Goal: Task Accomplishment & Management: Manage account settings

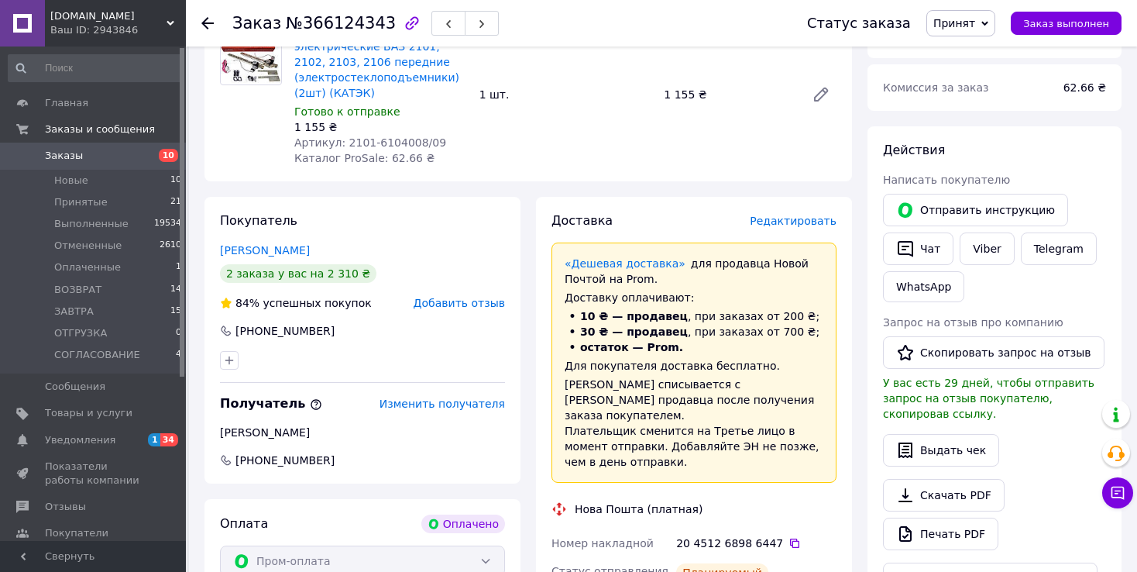
scroll to position [232, 0]
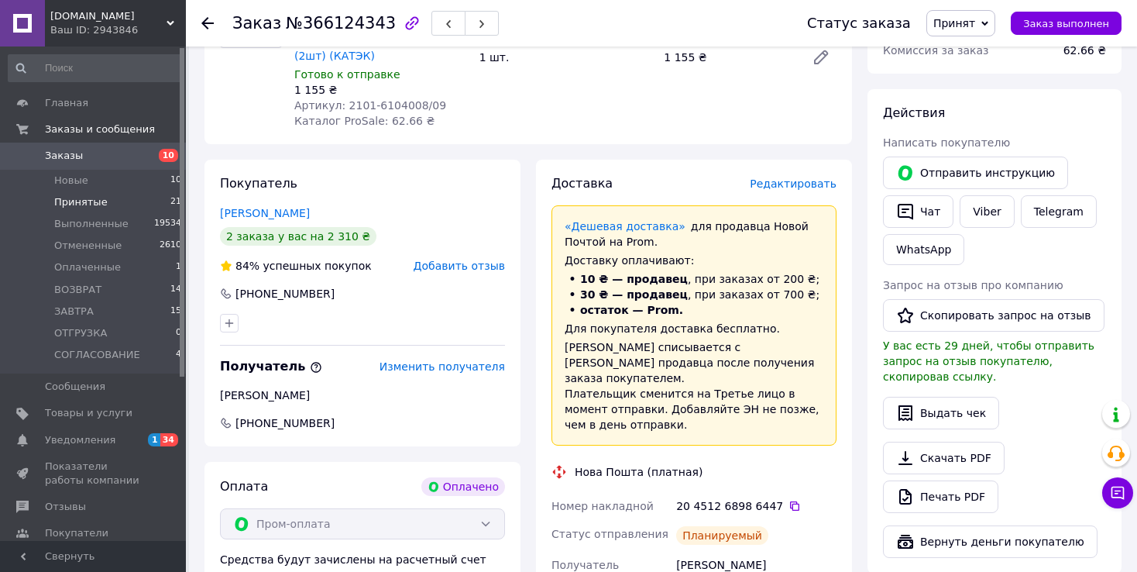
click at [148, 198] on li "Принятые 21" at bounding box center [95, 202] width 191 height 22
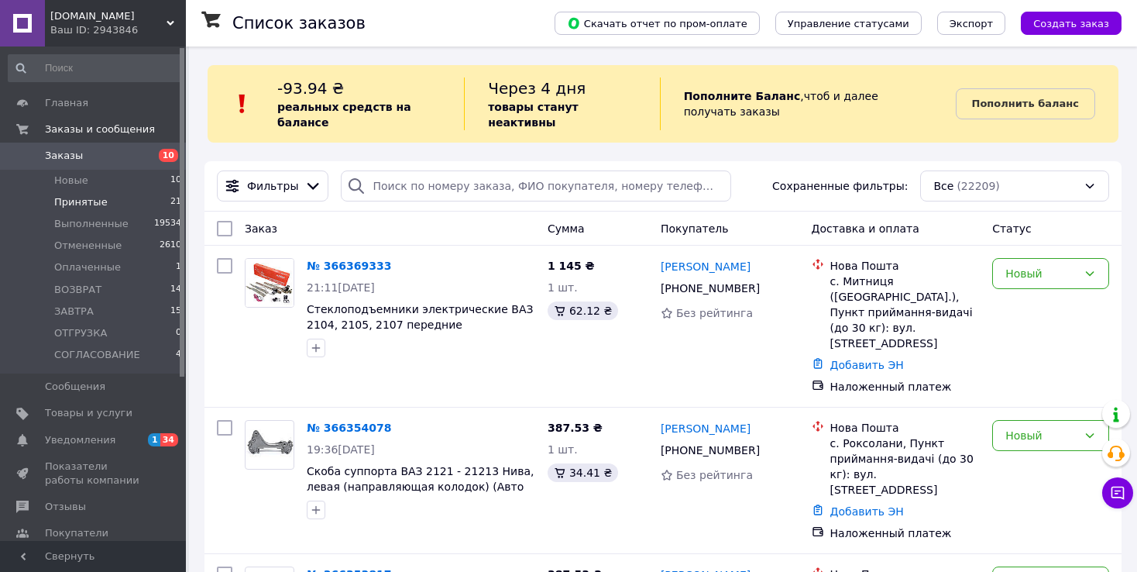
click at [160, 200] on li "Принятые 21" at bounding box center [95, 202] width 191 height 22
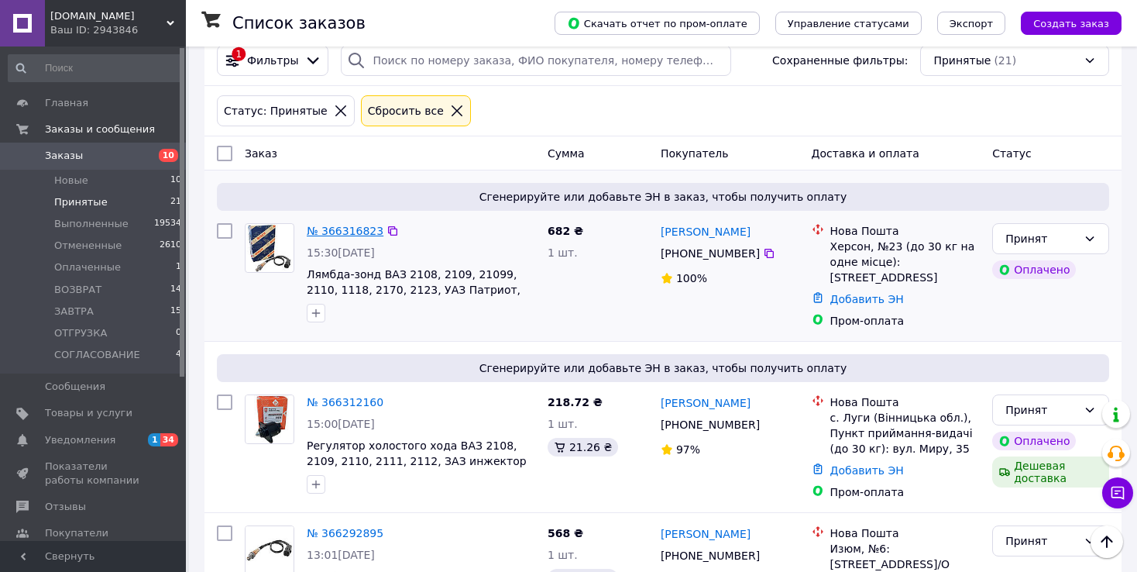
scroll to position [77, 0]
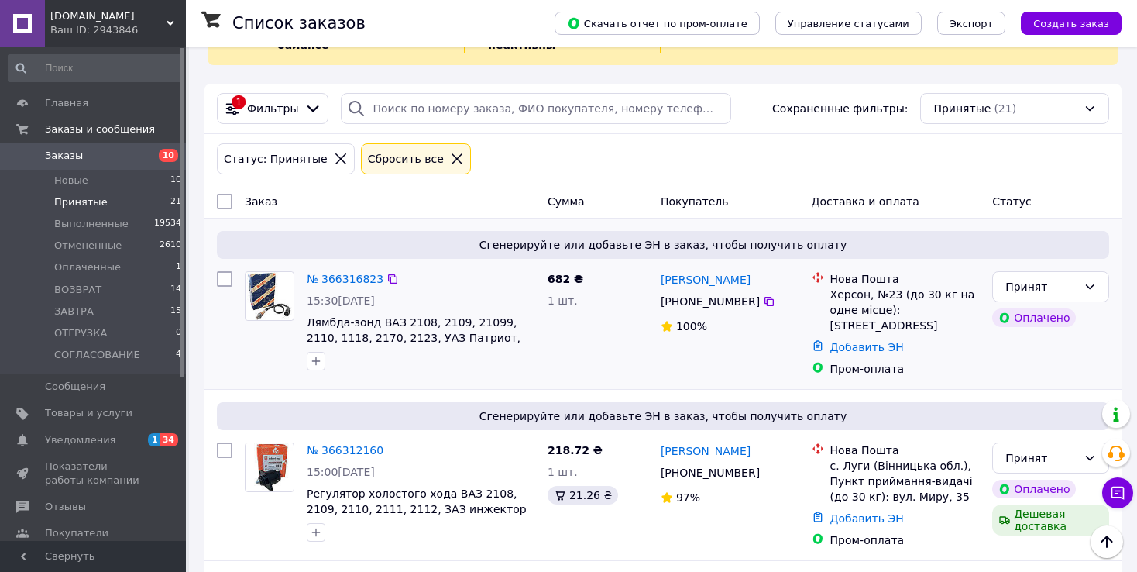
click at [344, 273] on link "№ 366316823" at bounding box center [345, 279] width 77 height 12
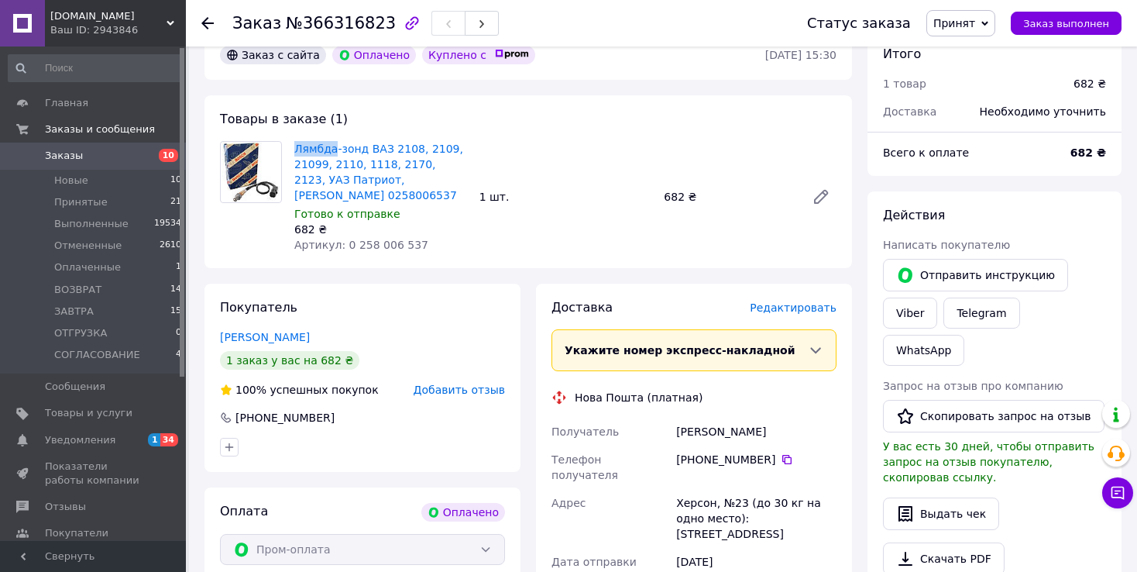
drag, startPoint x: 291, startPoint y: 149, endPoint x: 332, endPoint y: 157, distance: 41.8
click at [332, 157] on div "Лямбда-зонд ВАЗ 2108, 2109, 21099, 2110, 1118, 2170, 2123, УАЗ Патриот, [PERSON…" at bounding box center [380, 197] width 185 height 118
copy link "Лямбда"
click at [781, 453] on icon at bounding box center [787, 459] width 12 height 12
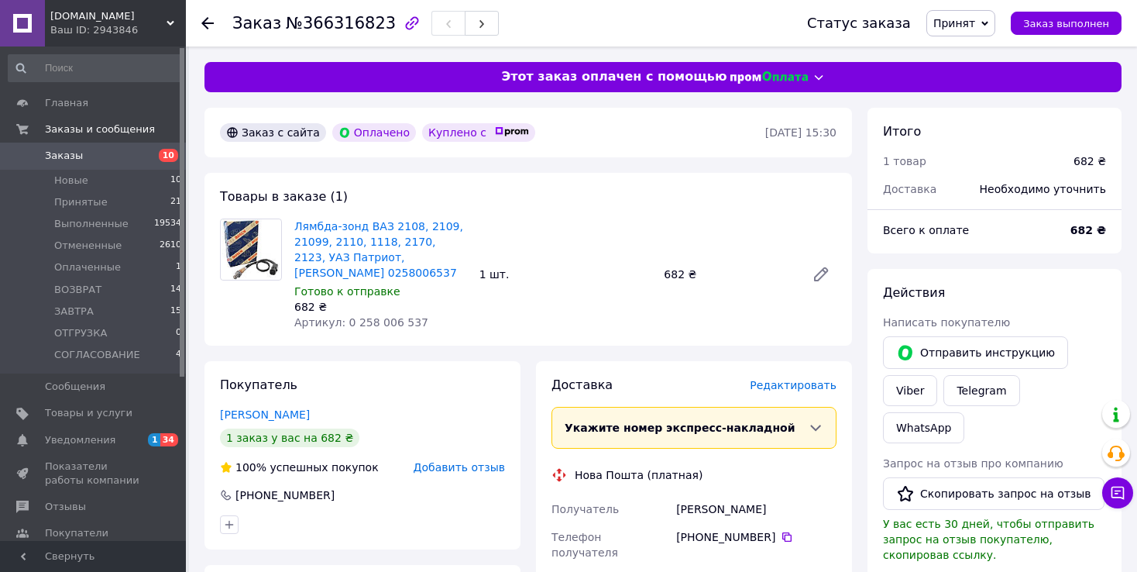
drag, startPoint x: 673, startPoint y: 495, endPoint x: 690, endPoint y: 504, distance: 20.1
click at [709, 502] on div "[PERSON_NAME]" at bounding box center [756, 509] width 167 height 28
drag, startPoint x: 675, startPoint y: 500, endPoint x: 708, endPoint y: 504, distance: 33.5
click at [708, 504] on div "[PERSON_NAME]" at bounding box center [756, 509] width 167 height 28
copy div "[PERSON_NAME]"
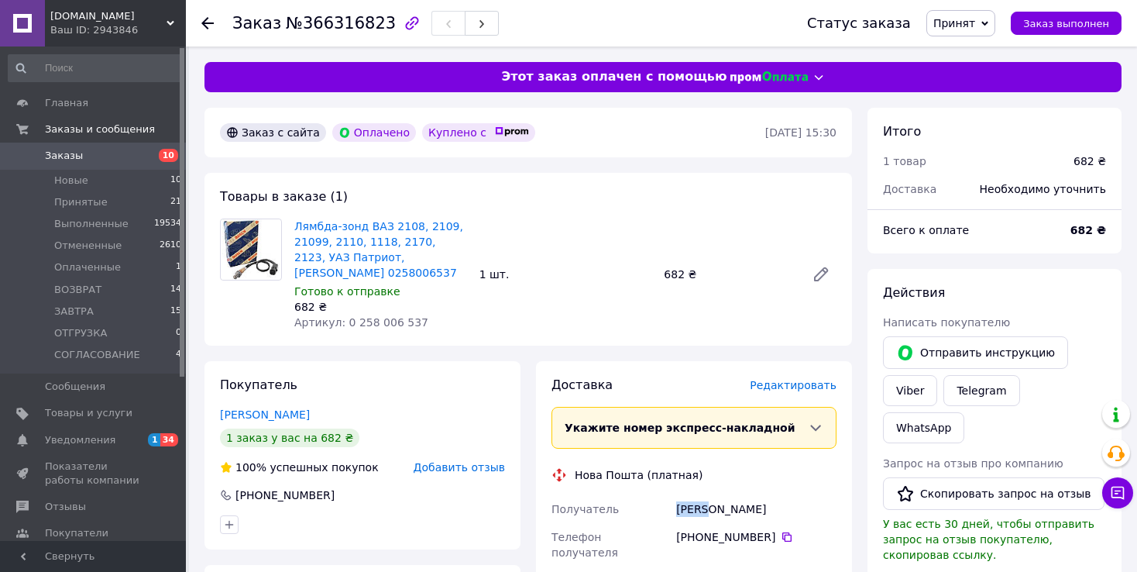
copy div "[PERSON_NAME]"
click at [728, 495] on div "[PERSON_NAME]" at bounding box center [756, 509] width 167 height 28
copy div "[PERSON_NAME]"
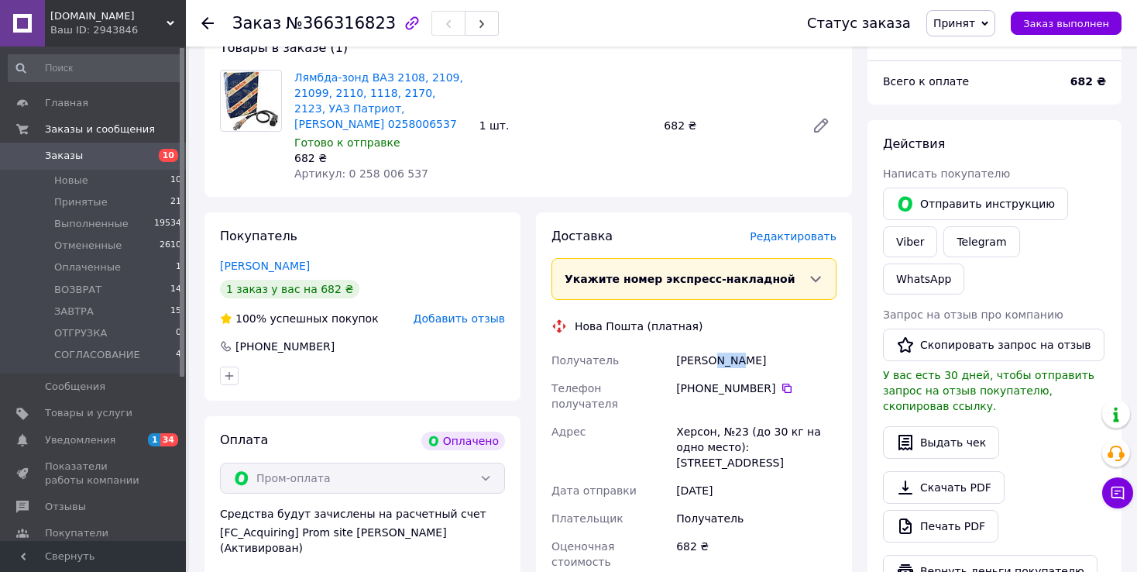
scroll to position [232, 0]
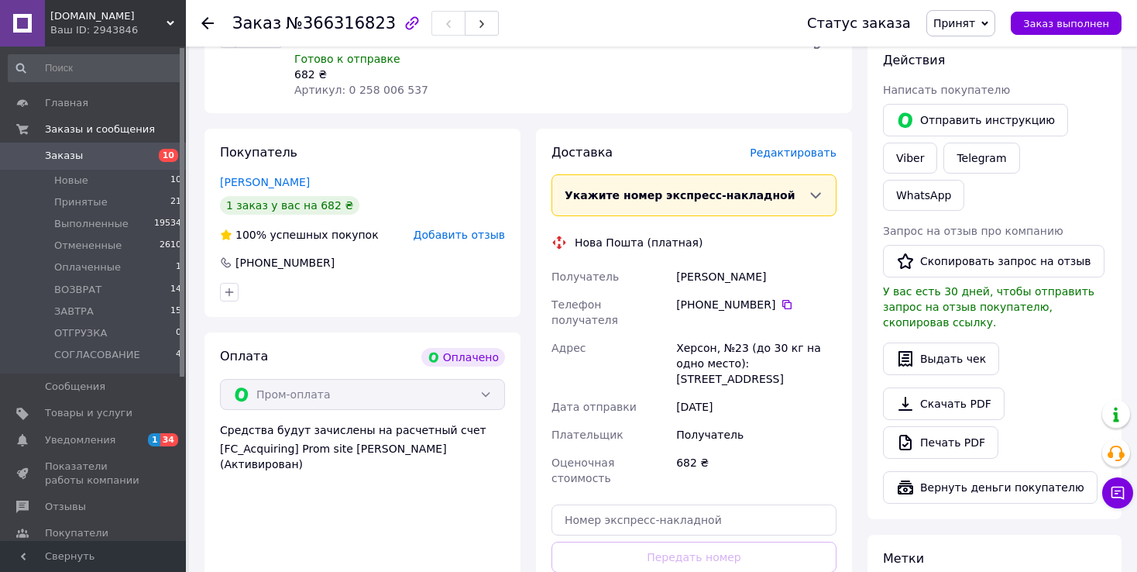
click at [692, 334] on div "Херсон, №23 (до 30 кг на одно место): [STREET_ADDRESS]" at bounding box center [756, 363] width 167 height 59
copy div "[GEOGRAPHIC_DATA]"
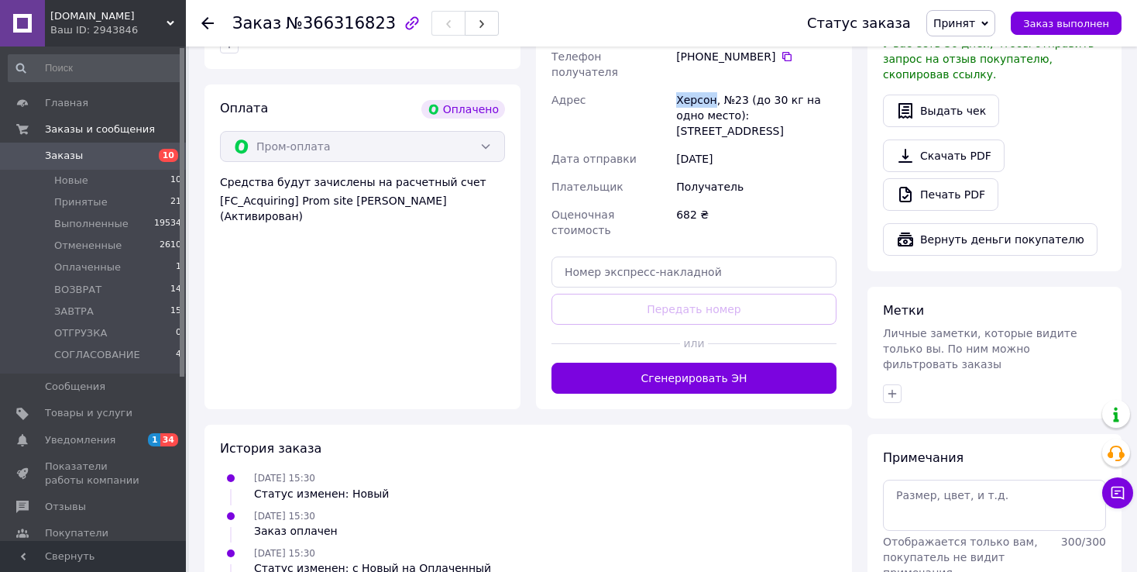
scroll to position [493, 0]
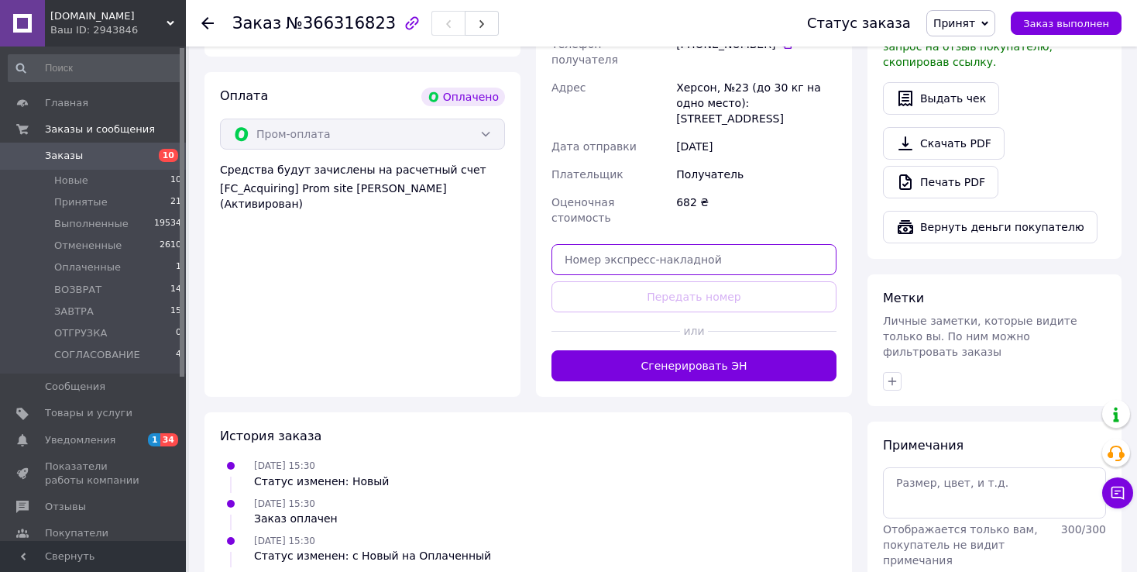
paste input "20451269273962"
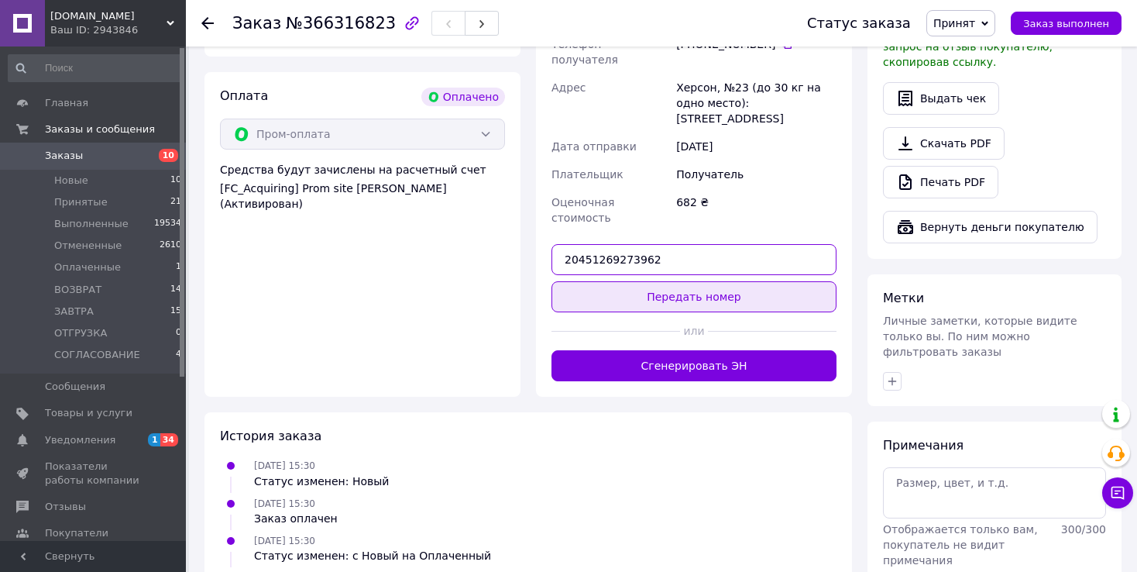
type input "20451269273962"
click at [622, 281] on button "Передать номер" at bounding box center [694, 296] width 285 height 31
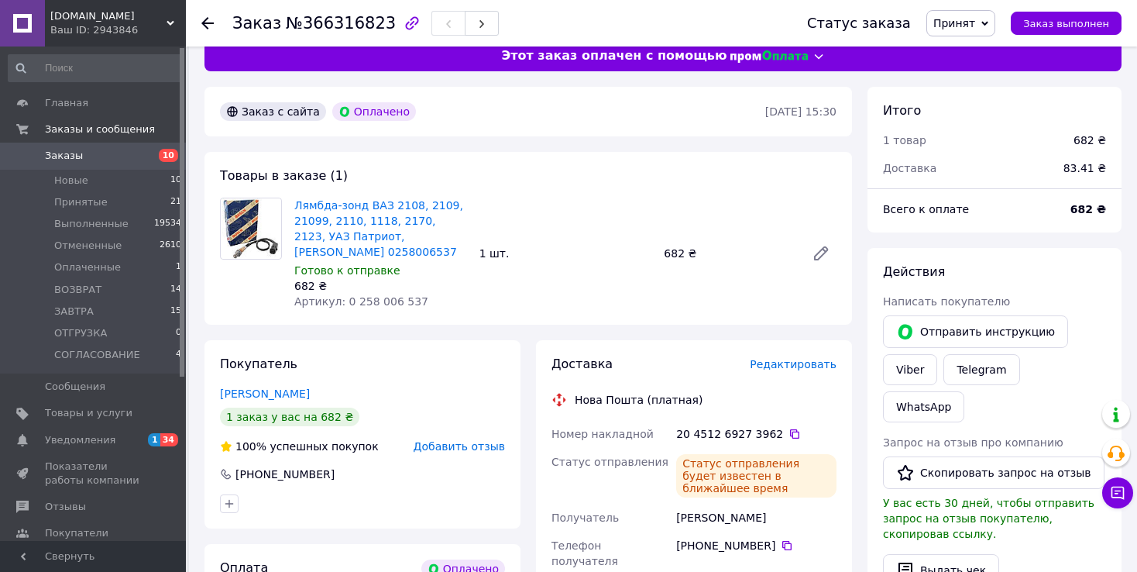
scroll to position [0, 0]
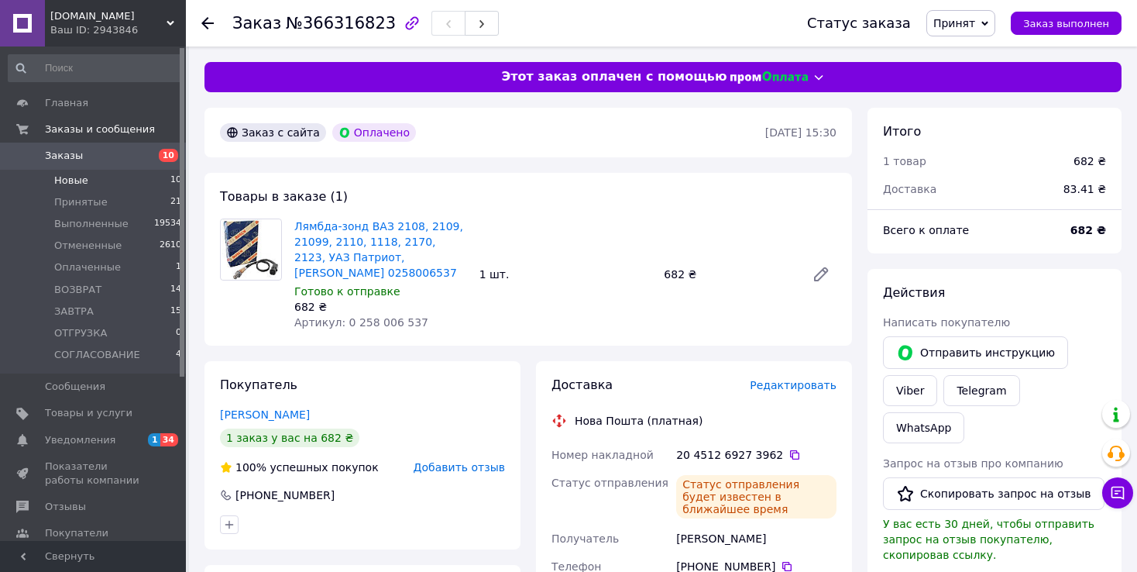
click at [133, 179] on li "Новые 10" at bounding box center [95, 181] width 191 height 22
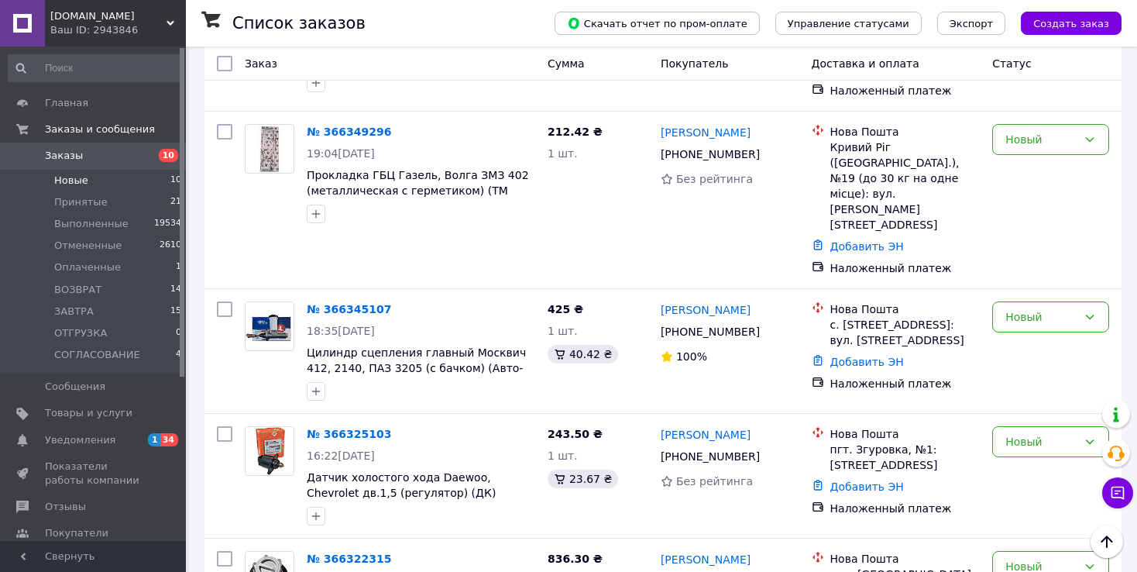
scroll to position [775, 0]
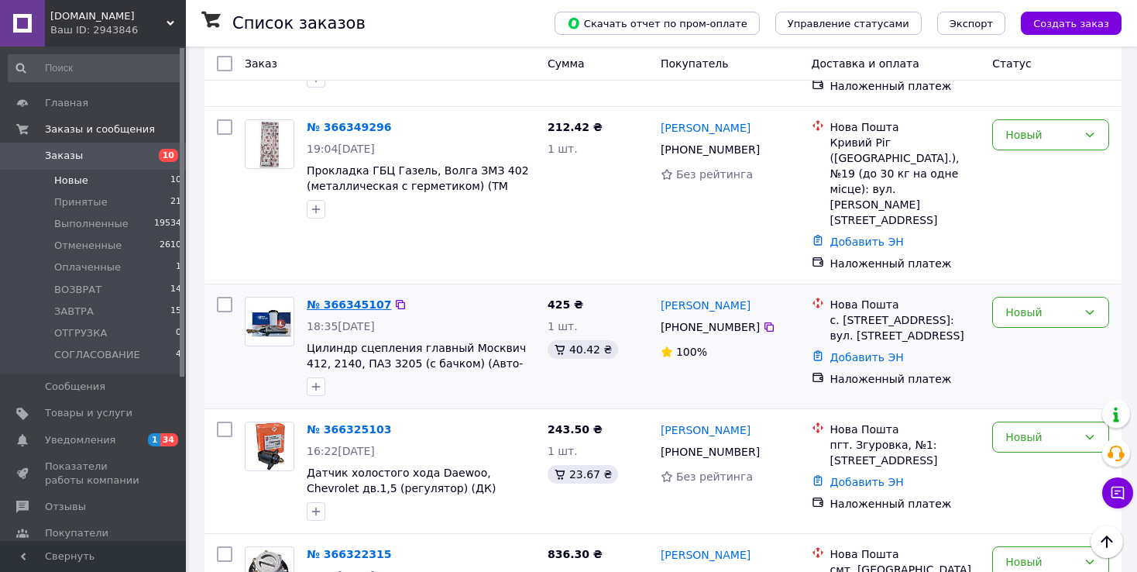
click at [353, 298] on link "№ 366345107" at bounding box center [349, 304] width 84 height 12
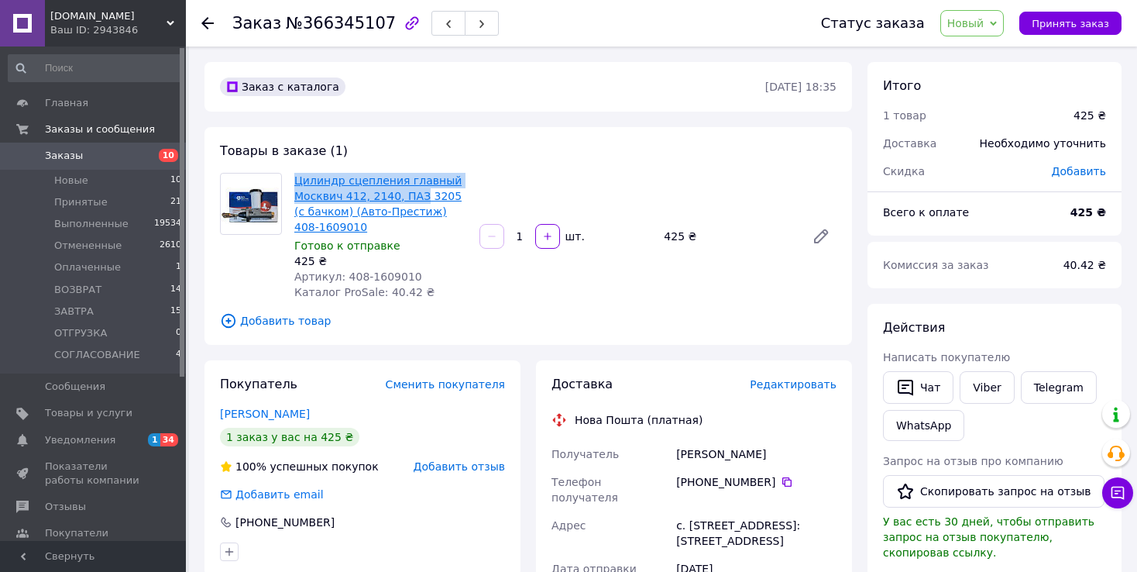
drag, startPoint x: 290, startPoint y: 180, endPoint x: 413, endPoint y: 194, distance: 124.1
click at [413, 194] on div "Цилиндр сцепления главный Москвич 412, 2140, ПАЗ 3205 (с бачком) (Авто-Престиж)…" at bounding box center [380, 236] width 185 height 133
copy link "Цилиндр сцепления главный Москвич 412, 2140, ПАЗ"
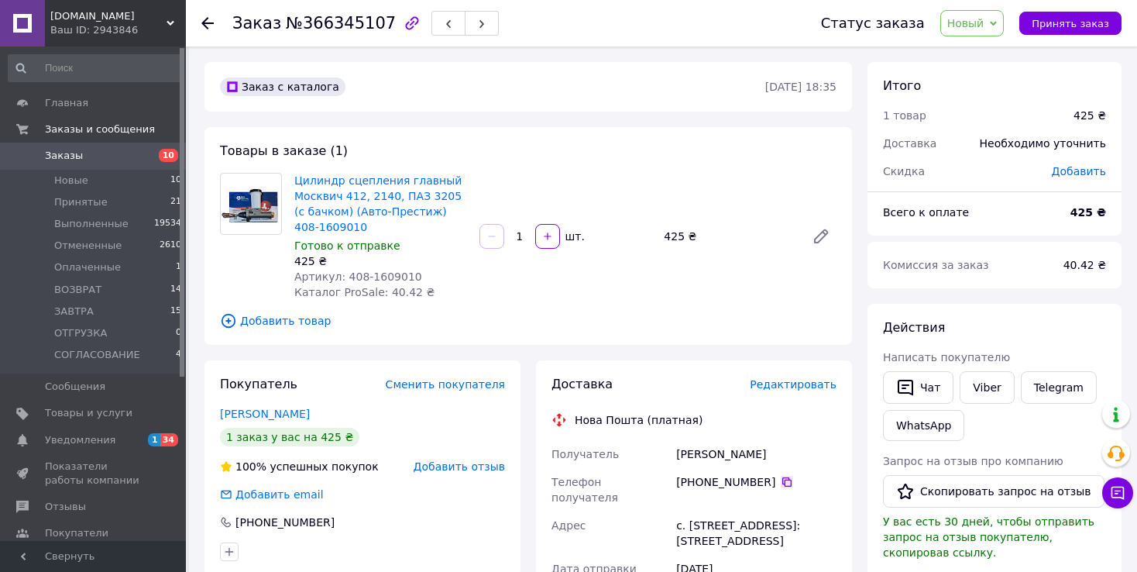
click at [781, 484] on icon at bounding box center [787, 482] width 12 height 12
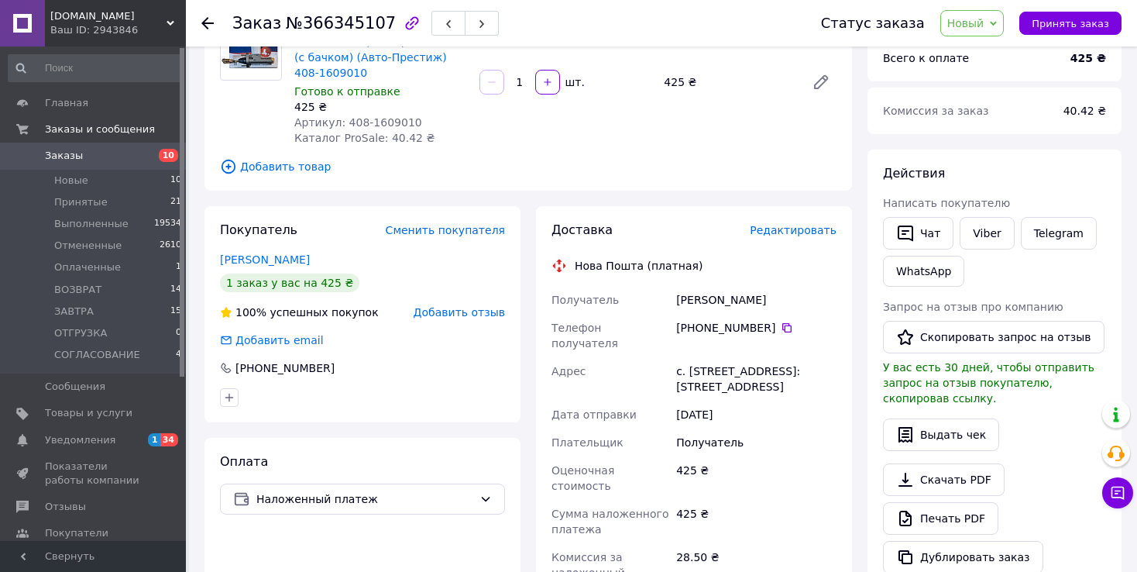
scroll to position [155, 0]
drag, startPoint x: 681, startPoint y: 306, endPoint x: 714, endPoint y: 312, distance: 33.1
click at [714, 312] on div "[PERSON_NAME]" at bounding box center [756, 299] width 167 height 28
copy div "[PERSON_NAME]"
click at [726, 295] on div "[PERSON_NAME]" at bounding box center [756, 299] width 167 height 28
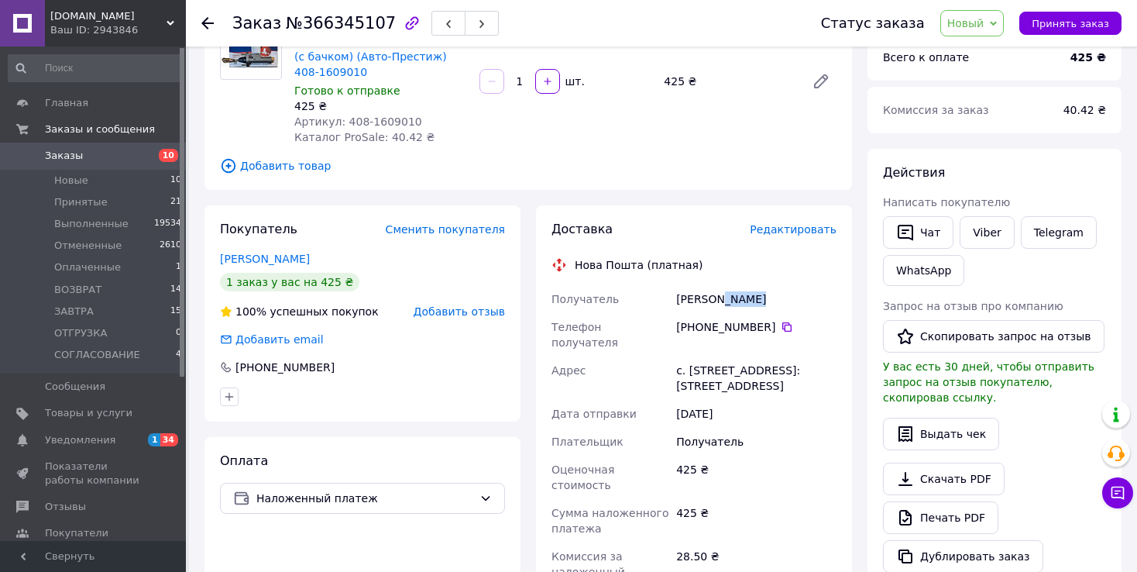
click at [726, 295] on div "[PERSON_NAME]" at bounding box center [756, 299] width 167 height 28
copy div "[PERSON_NAME]"
click at [715, 356] on div "с. [STREET_ADDRESS]: [STREET_ADDRESS]" at bounding box center [756, 377] width 167 height 43
copy div "[PERSON_NAME]"
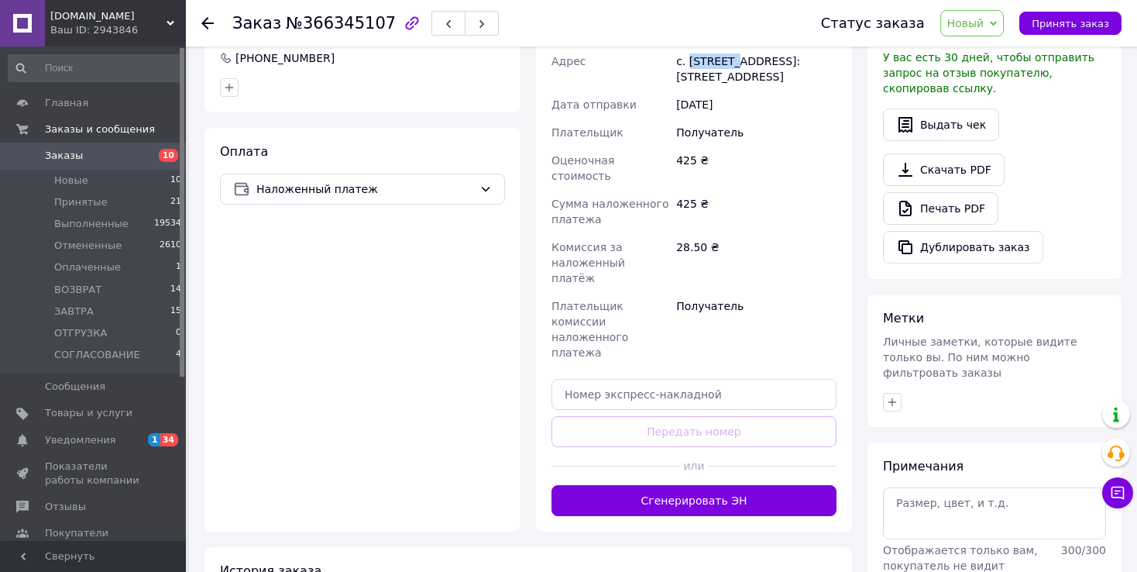
scroll to position [465, 0]
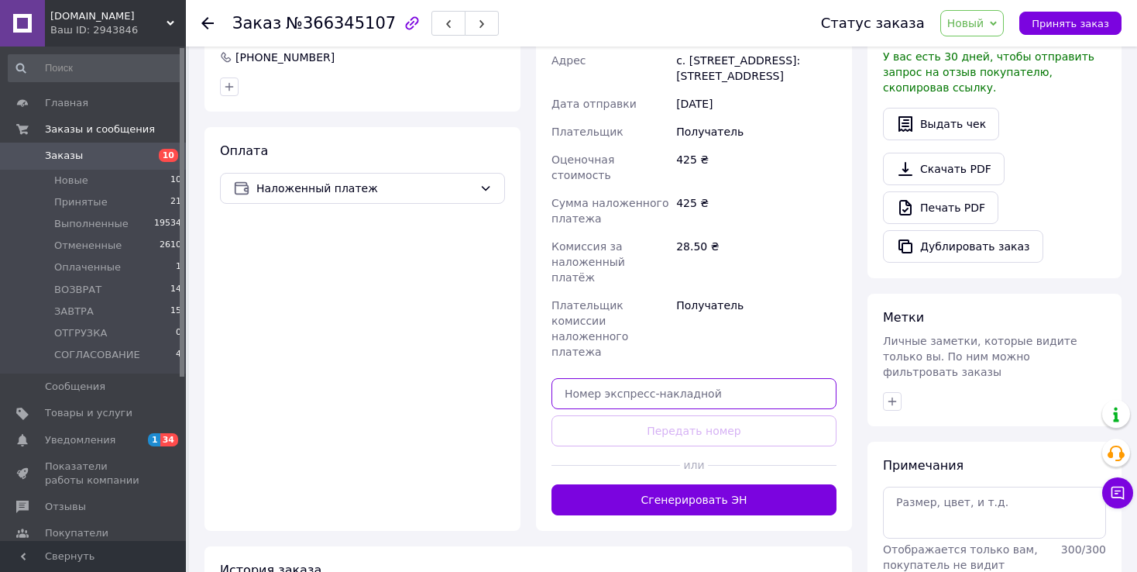
paste input "20451269274724"
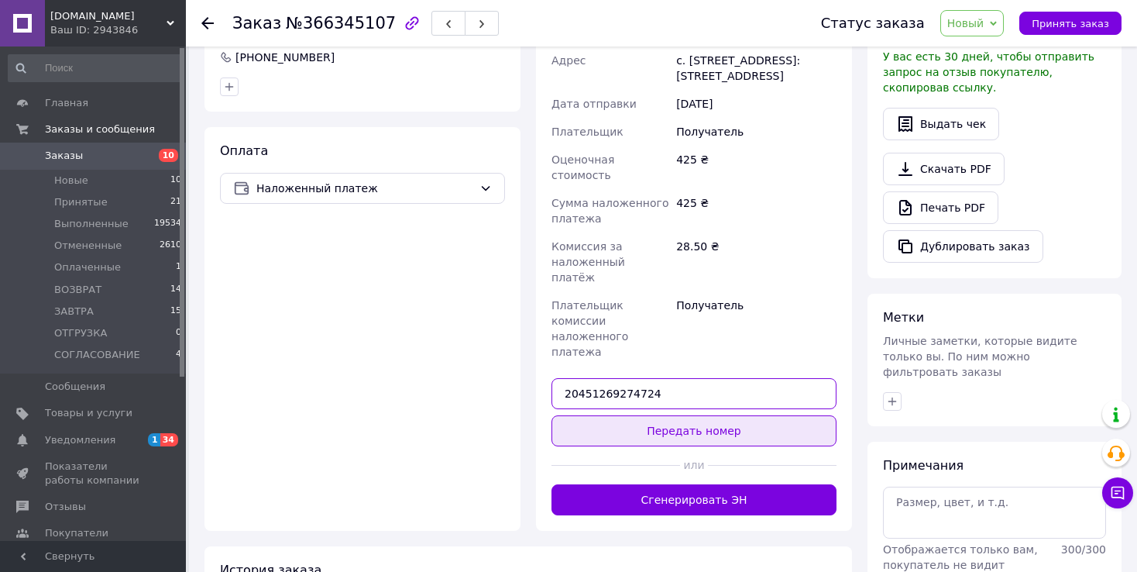
type input "20451269274724"
click at [675, 415] on button "Передать номер" at bounding box center [694, 430] width 285 height 31
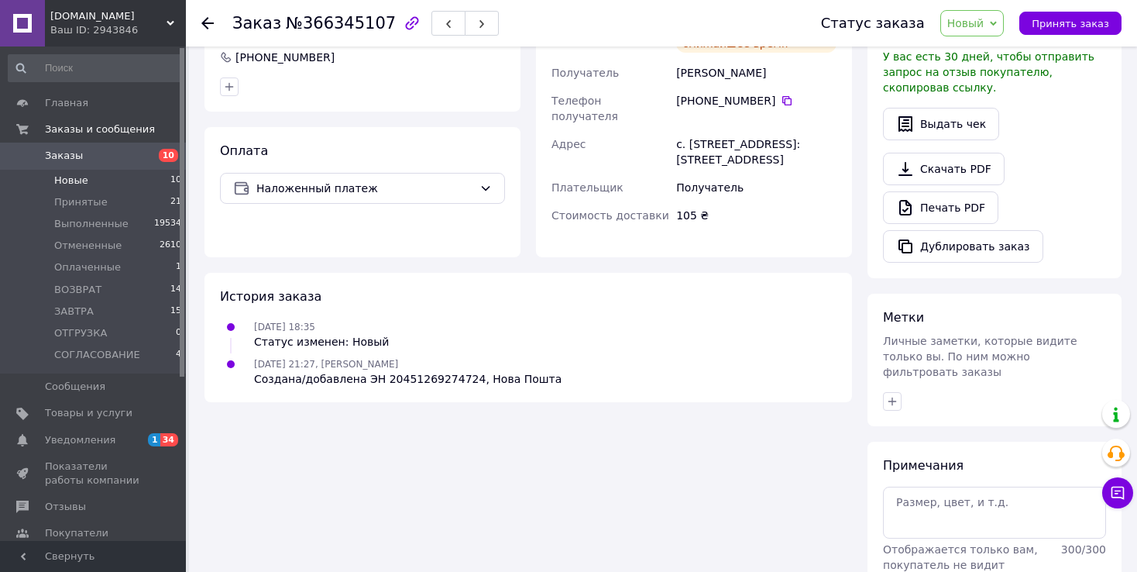
click at [129, 180] on li "Новые 10" at bounding box center [95, 181] width 191 height 22
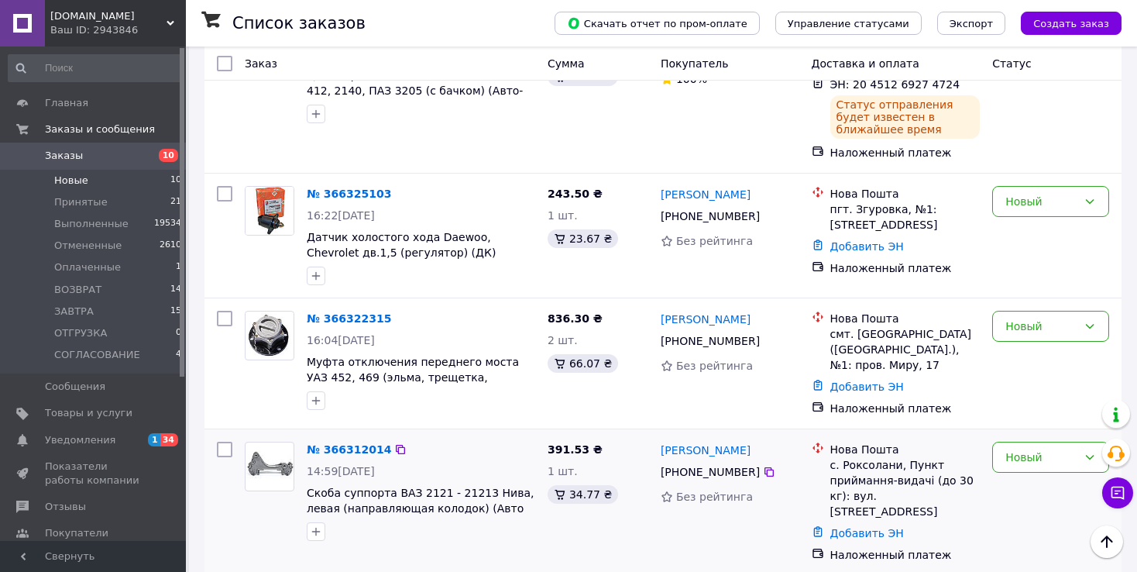
scroll to position [1082, 0]
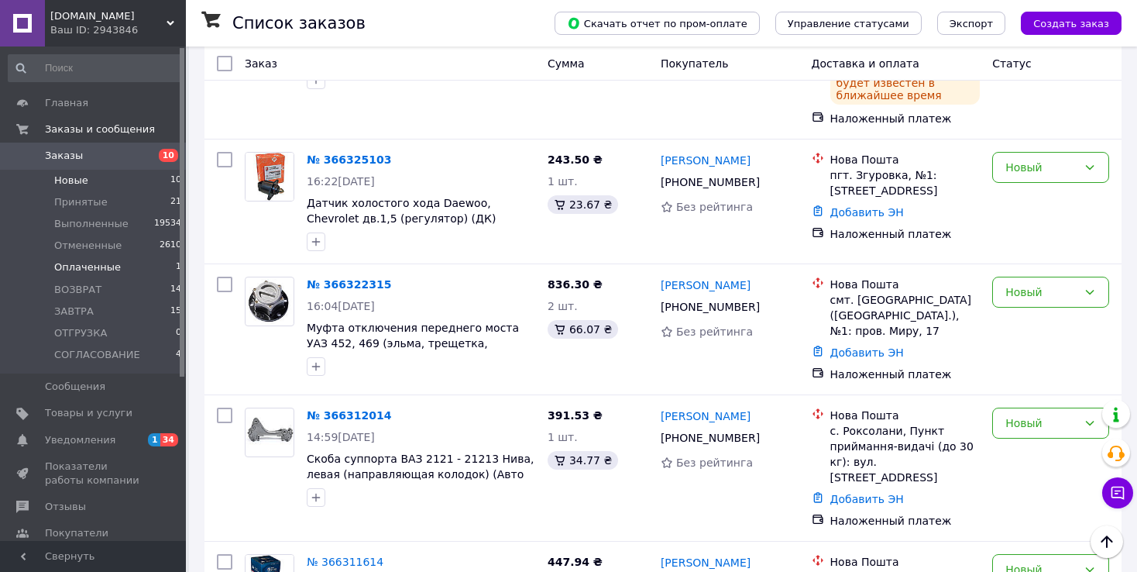
click at [131, 268] on li "Оплаченные 1" at bounding box center [95, 267] width 191 height 22
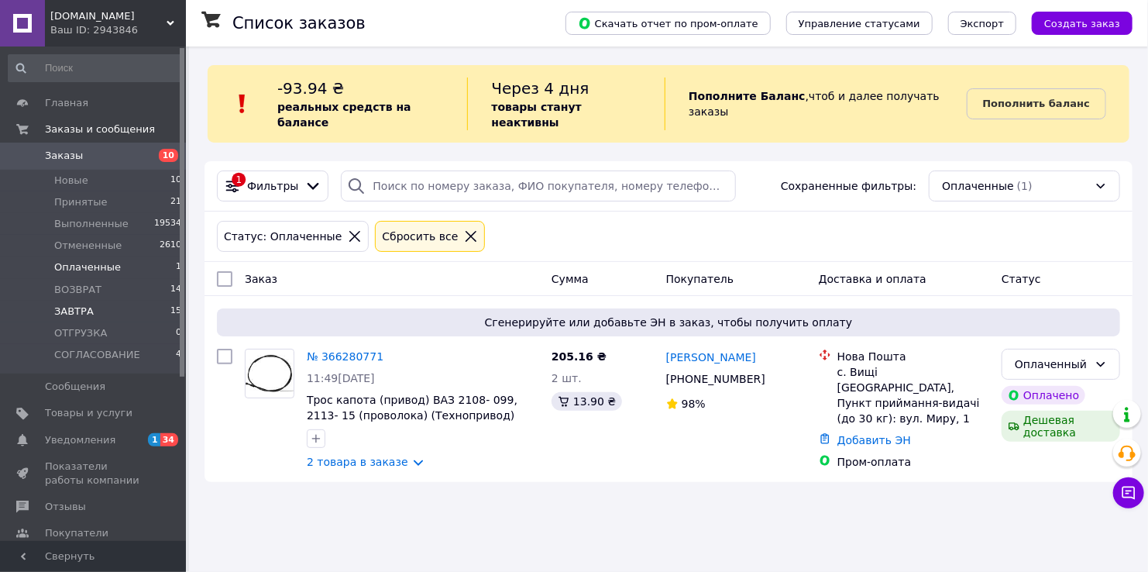
click at [119, 309] on li "[DATE] 15" at bounding box center [95, 312] width 191 height 22
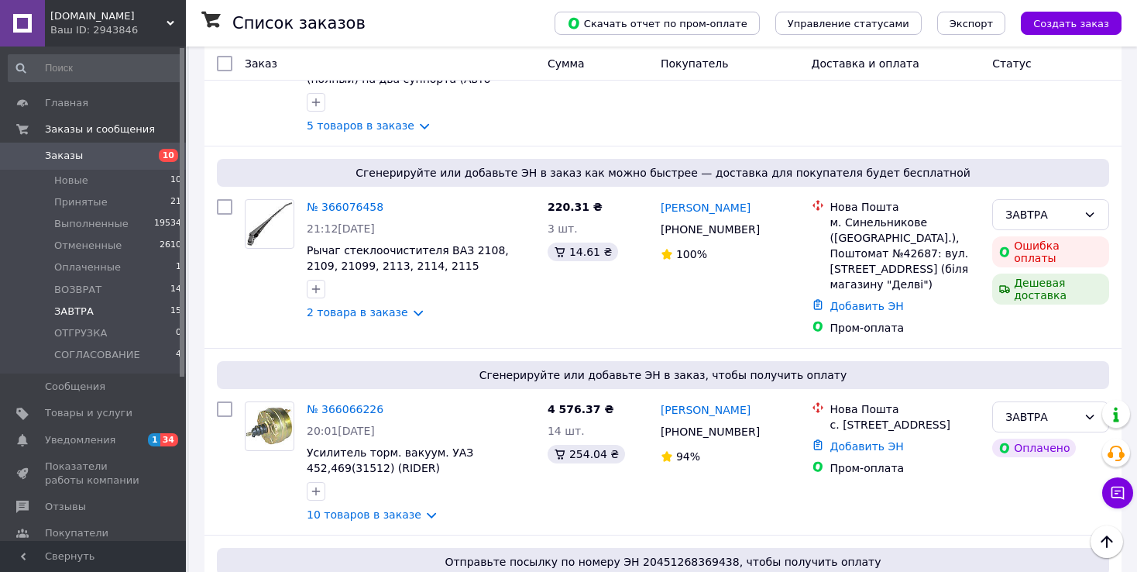
scroll to position [2169, 0]
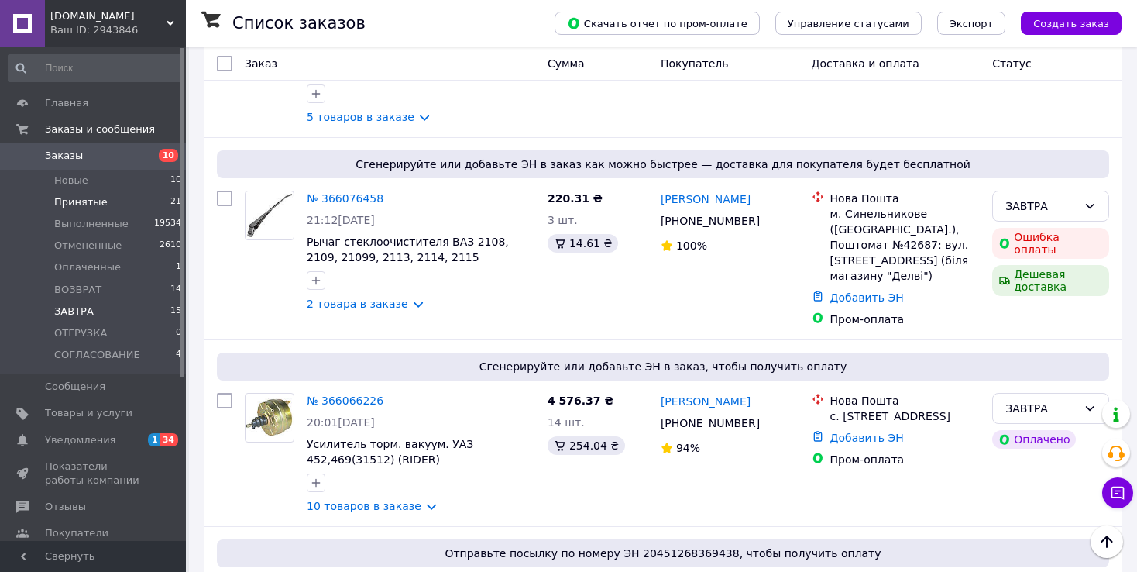
click at [157, 200] on li "Принятые 21" at bounding box center [95, 202] width 191 height 22
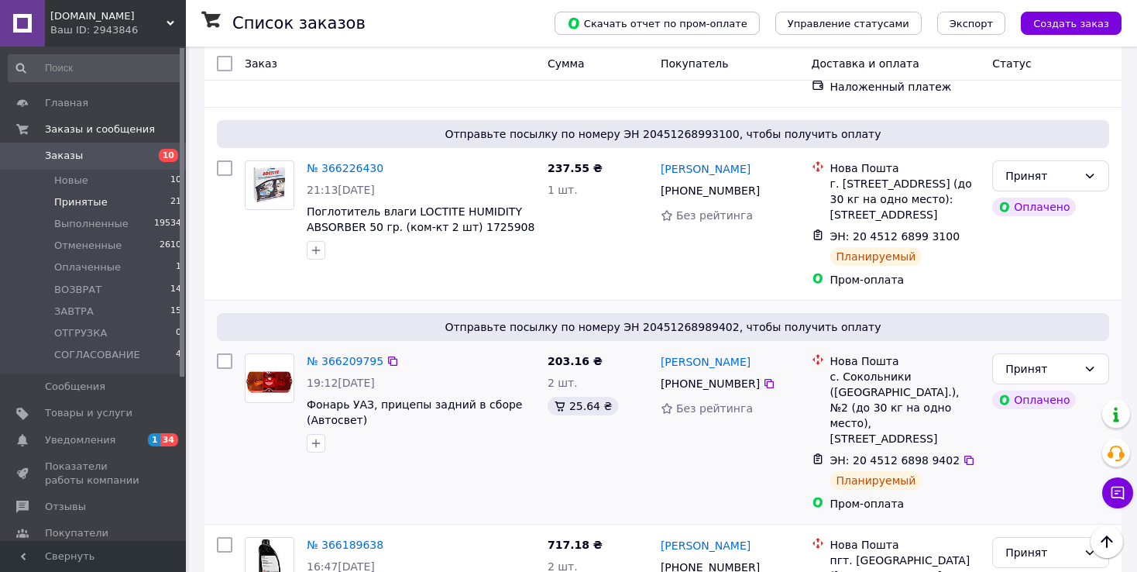
scroll to position [1085, 0]
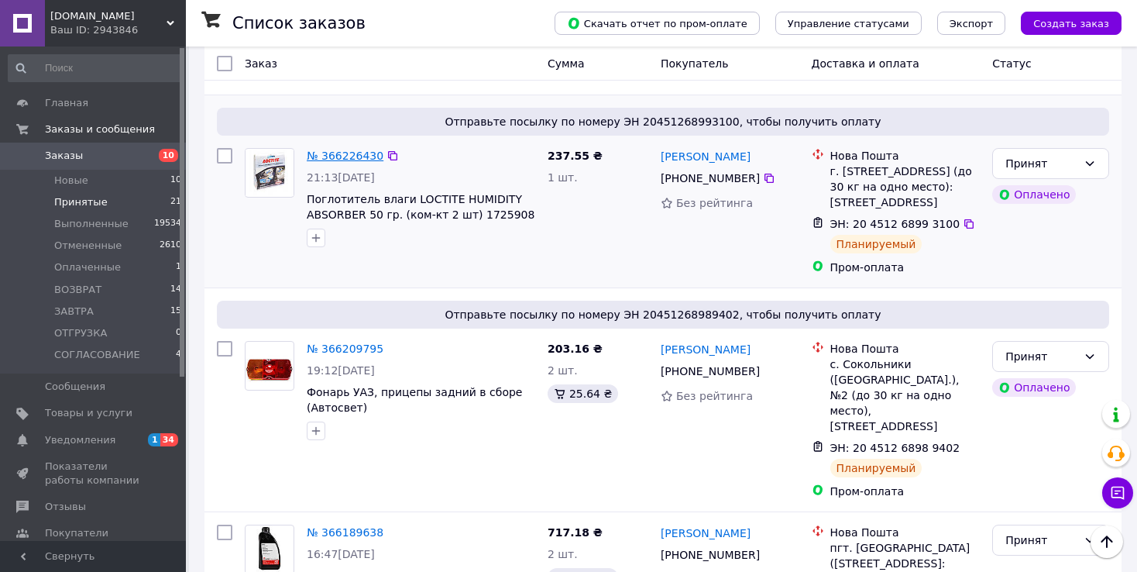
click at [346, 150] on link "№ 366226430" at bounding box center [345, 156] width 77 height 12
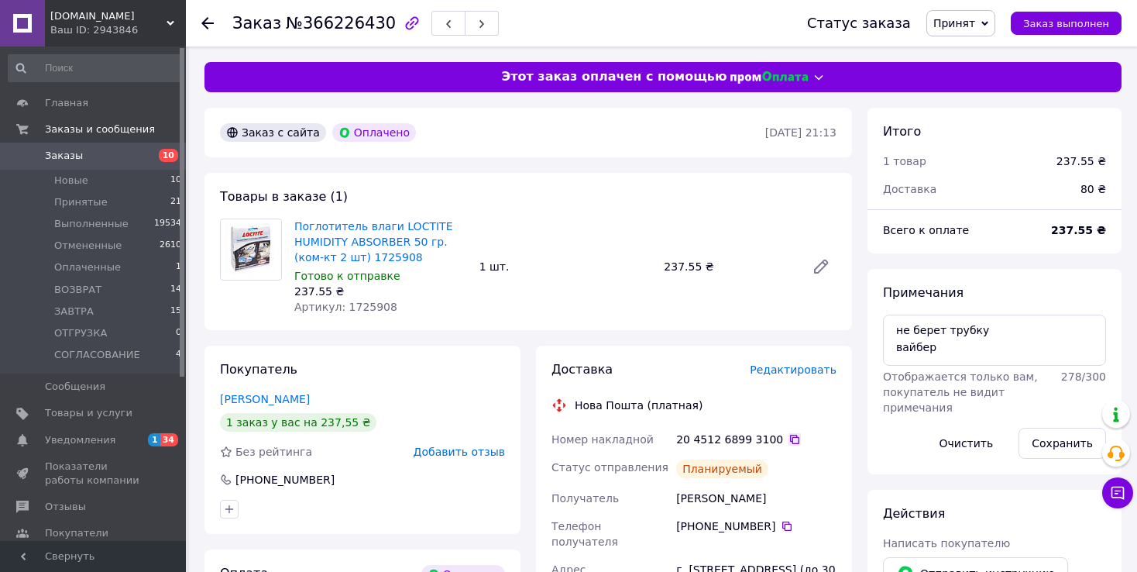
click at [789, 441] on icon at bounding box center [795, 439] width 12 height 12
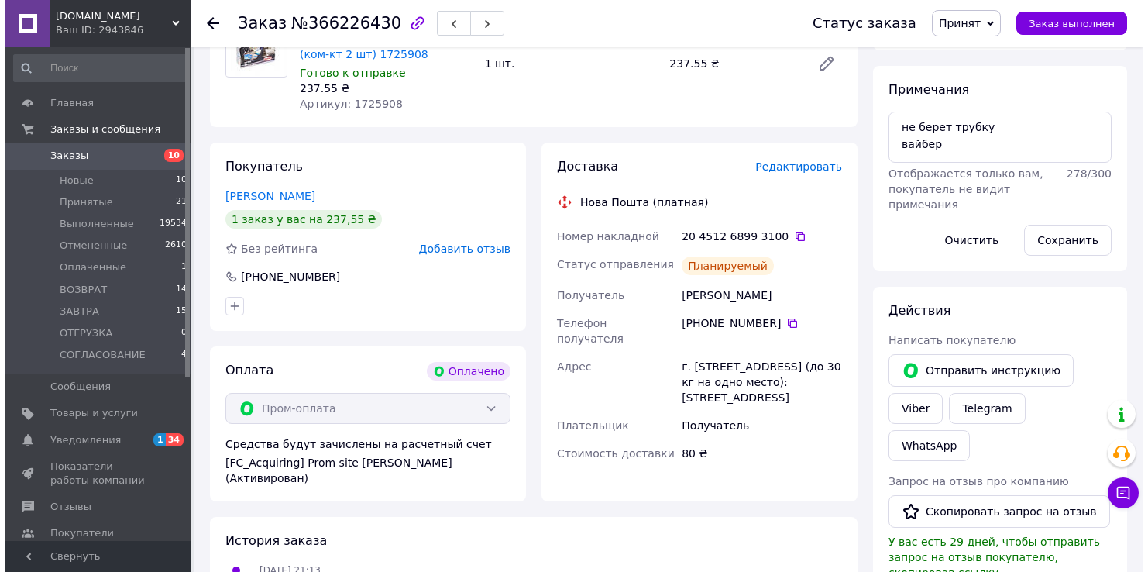
scroll to position [232, 0]
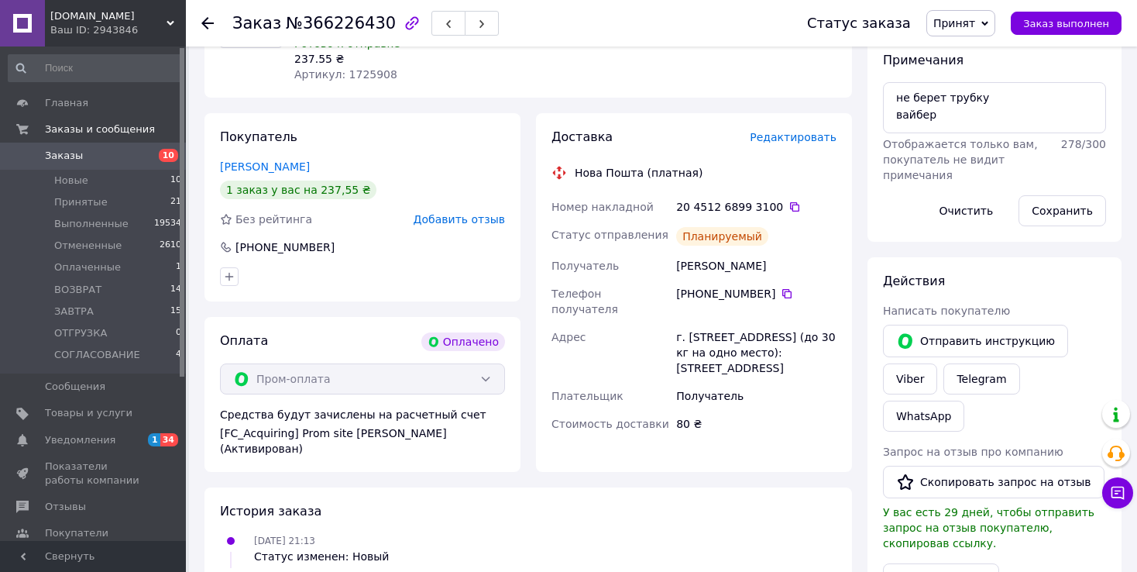
click at [799, 139] on span "Редактировать" at bounding box center [793, 137] width 87 height 12
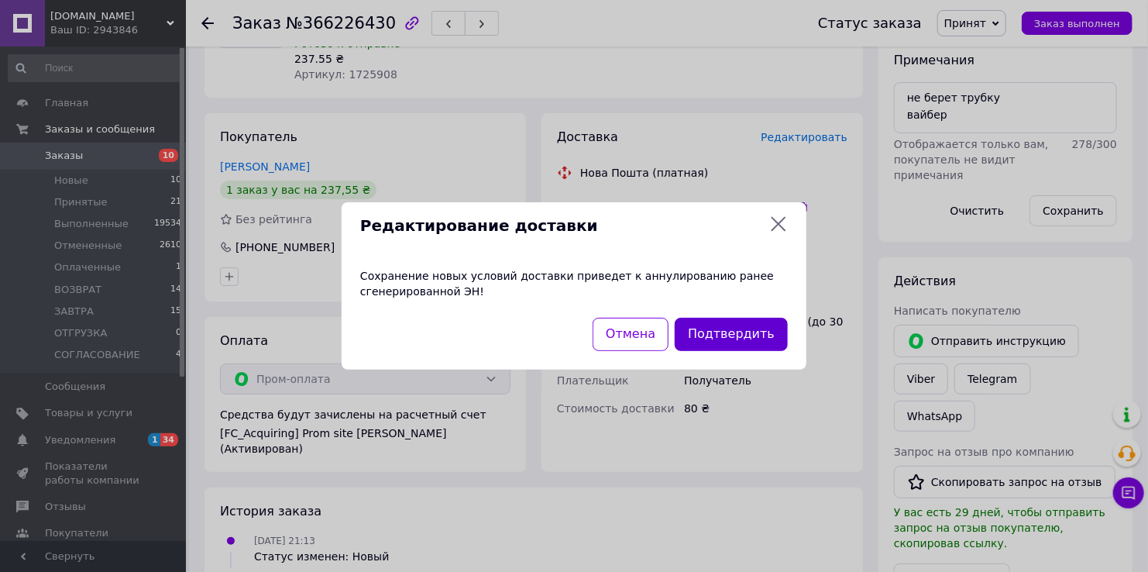
click at [765, 342] on button "Подтвердить" at bounding box center [731, 334] width 113 height 33
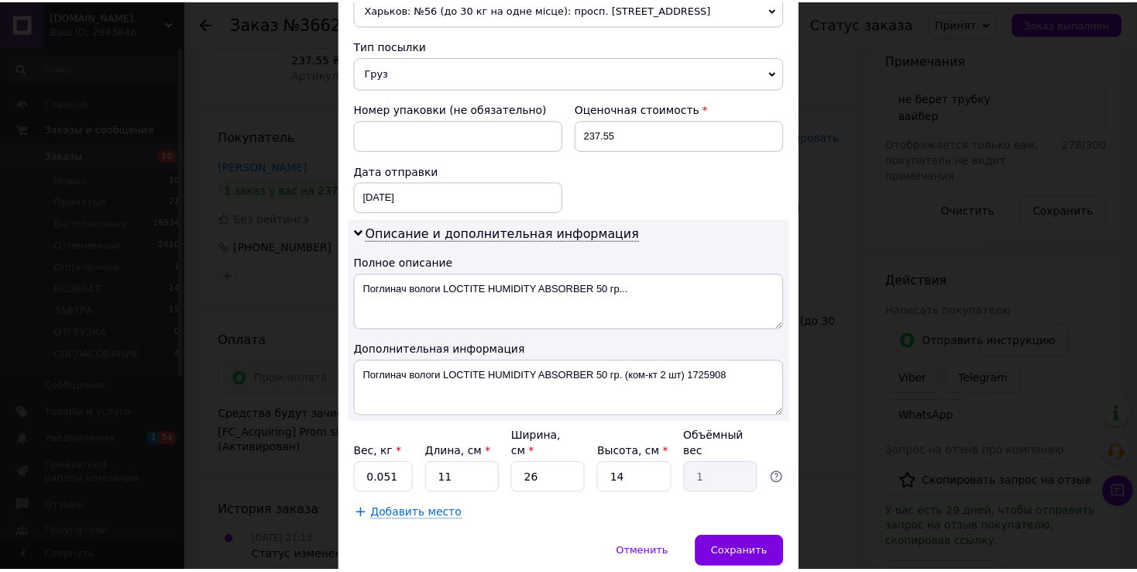
scroll to position [625, 0]
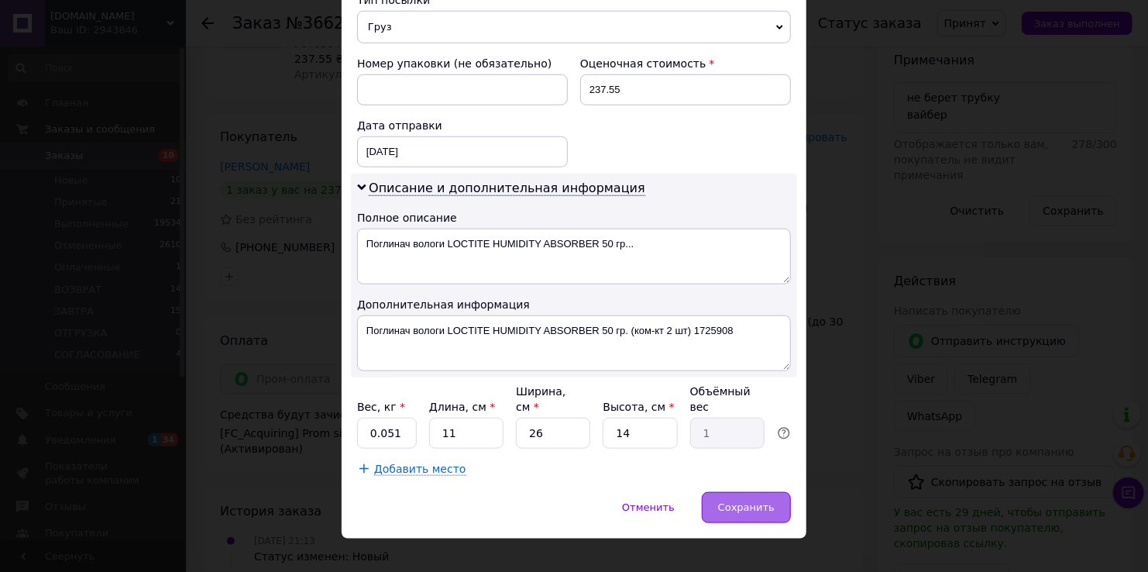
click at [752, 501] on span "Сохранить" at bounding box center [746, 507] width 57 height 12
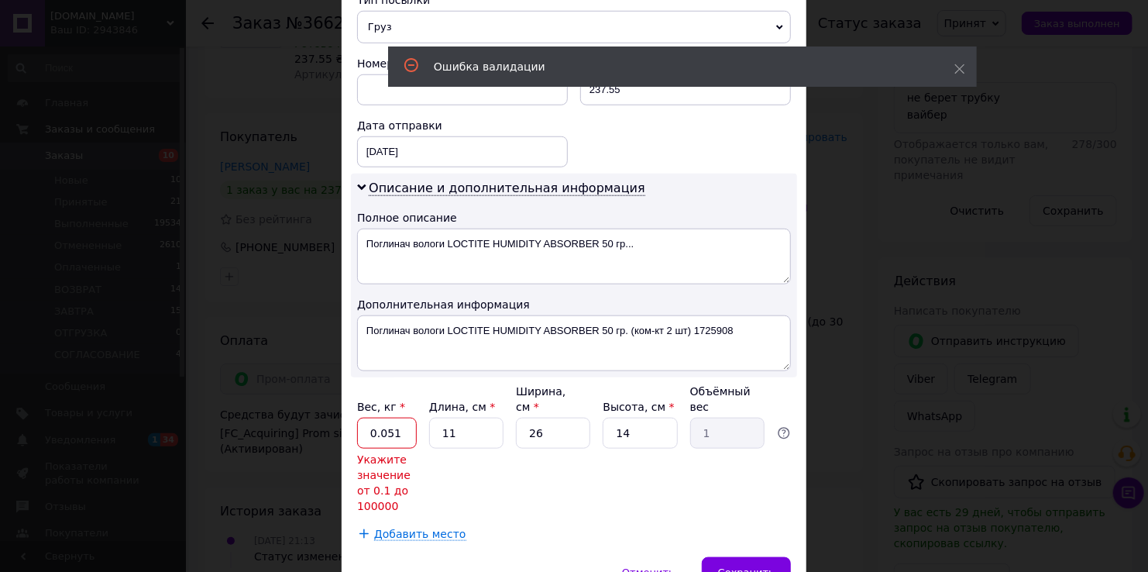
drag, startPoint x: 399, startPoint y: 414, endPoint x: 341, endPoint y: 415, distance: 58.1
click at [342, 415] on div "Способ доставки Нова Пошта (платная) Плательщик Получатель Отправитель Фамилия …" at bounding box center [574, 16] width 465 height 1081
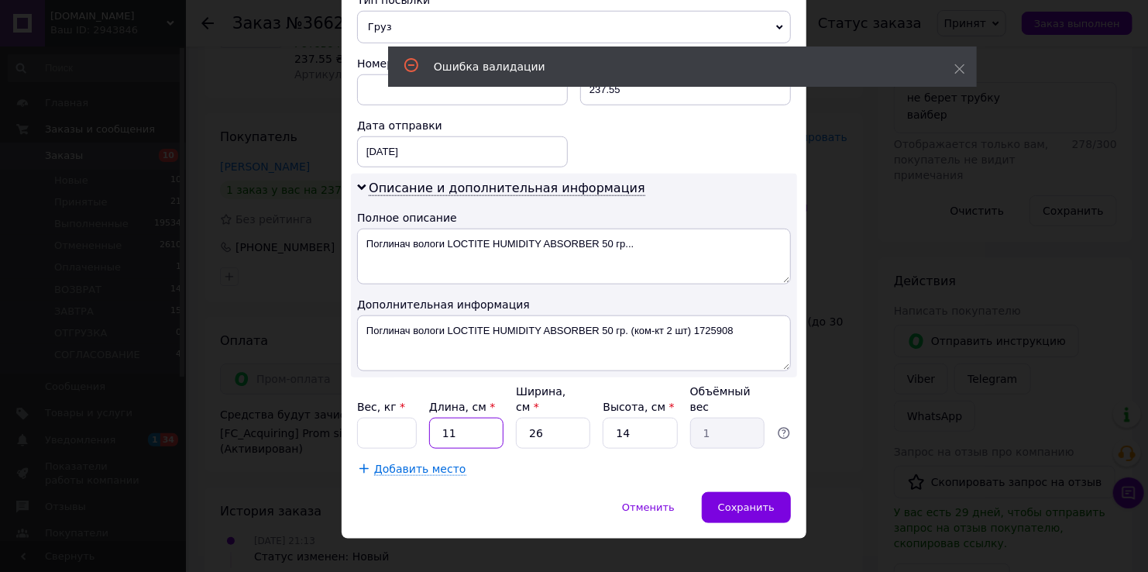
click at [479, 418] on input "11" at bounding box center [466, 433] width 74 height 31
type input "1"
type input "0.1"
click at [554, 418] on input "26" at bounding box center [553, 433] width 74 height 31
type input "2"
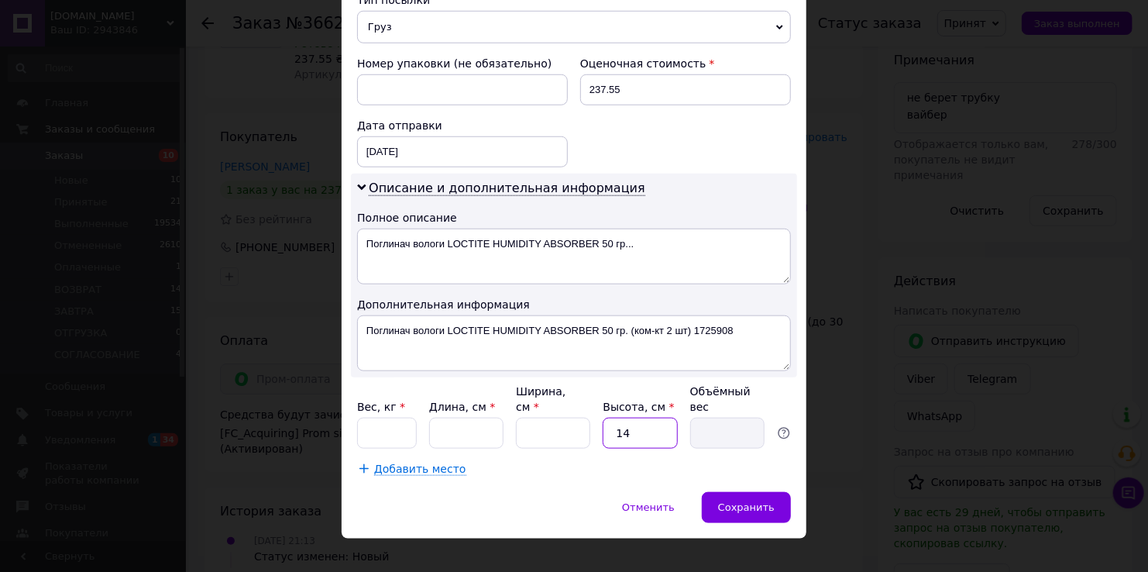
click at [640, 418] on input "14" at bounding box center [640, 433] width 74 height 31
type input "1"
click at [740, 501] on span "Сохранить" at bounding box center [746, 507] width 57 height 12
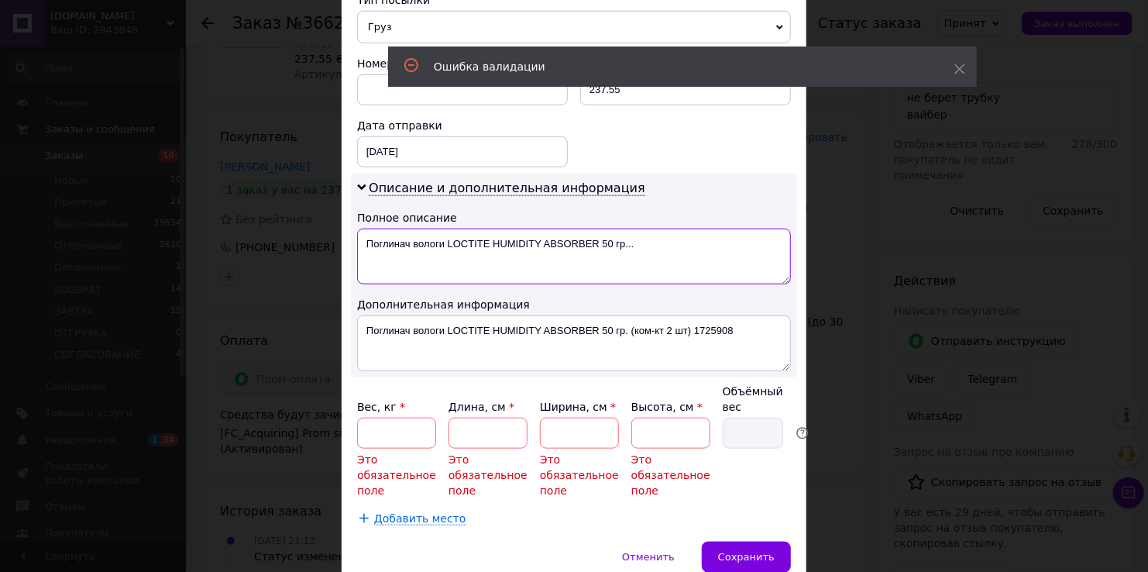
drag, startPoint x: 650, startPoint y: 241, endPoint x: 318, endPoint y: 244, distance: 332.4
click at [318, 244] on div "× Редактирование доставки Способ доставки Нова Пошта (платная) Плательщик Получ…" at bounding box center [574, 286] width 1148 height 572
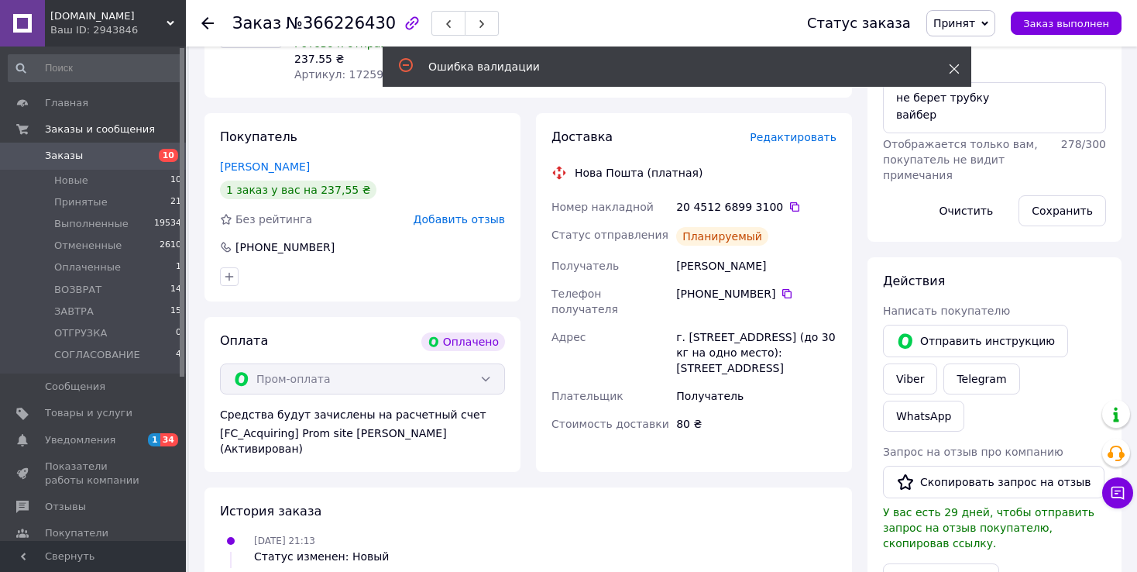
click at [953, 64] on icon at bounding box center [954, 69] width 11 height 11
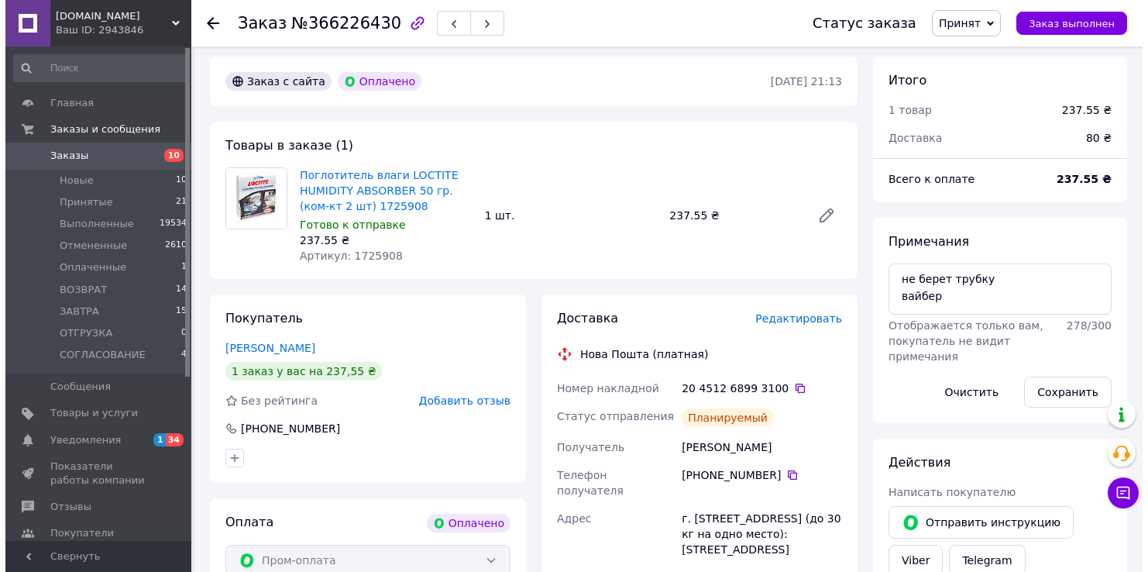
scroll to position [232, 0]
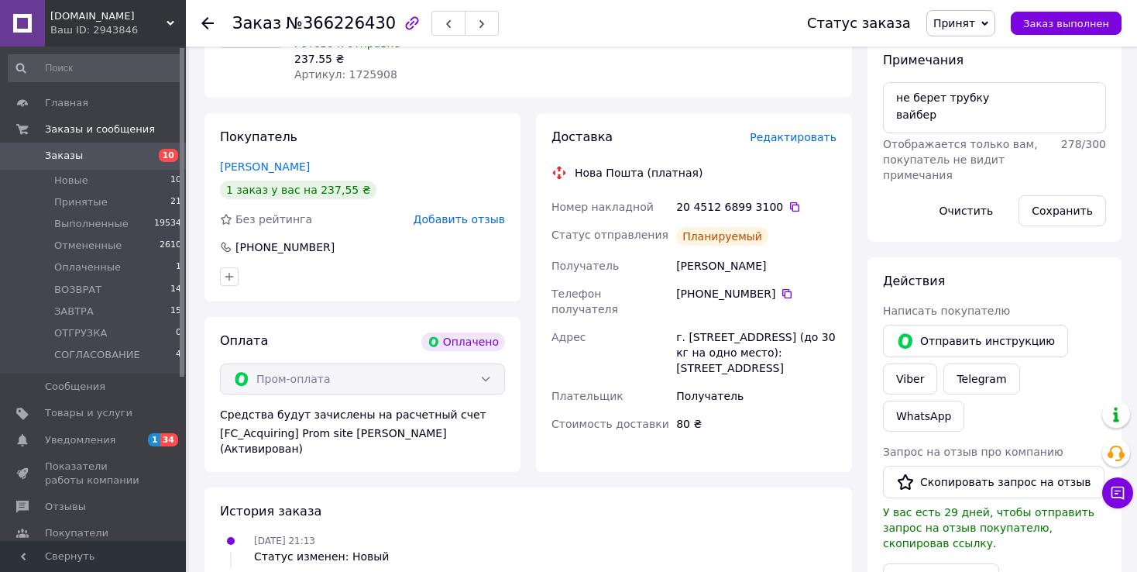
click at [791, 137] on span "Редактировать" at bounding box center [793, 137] width 87 height 12
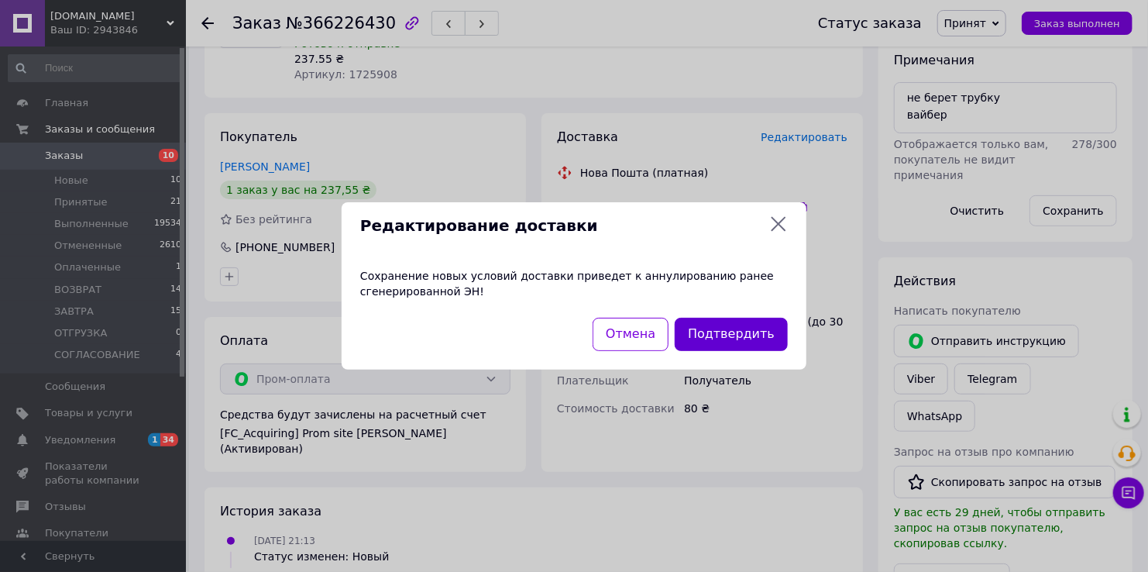
click at [728, 335] on button "Подтвердить" at bounding box center [731, 334] width 113 height 33
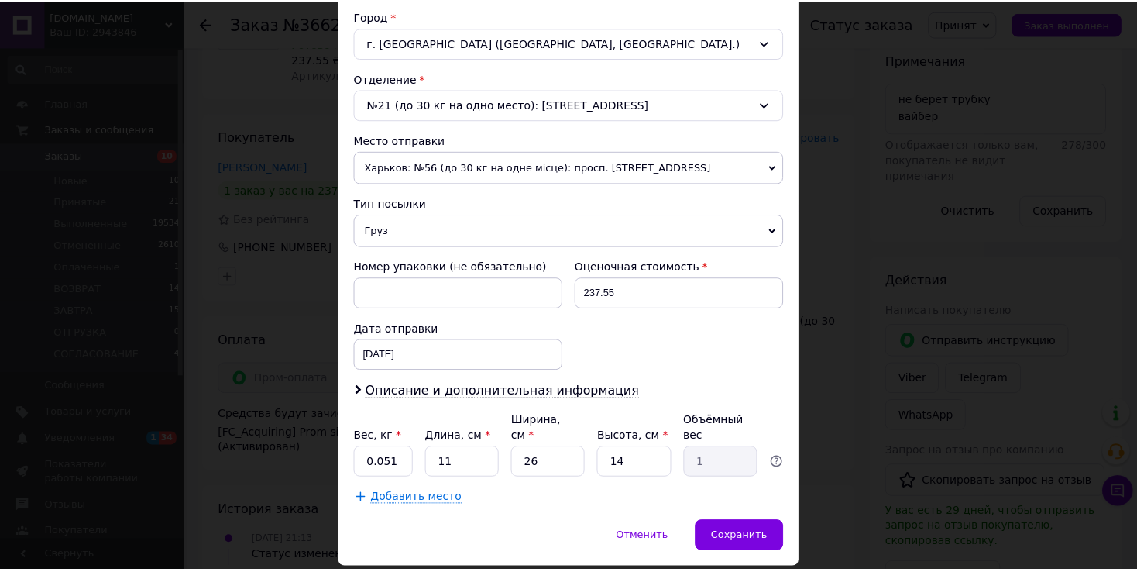
scroll to position [452, 0]
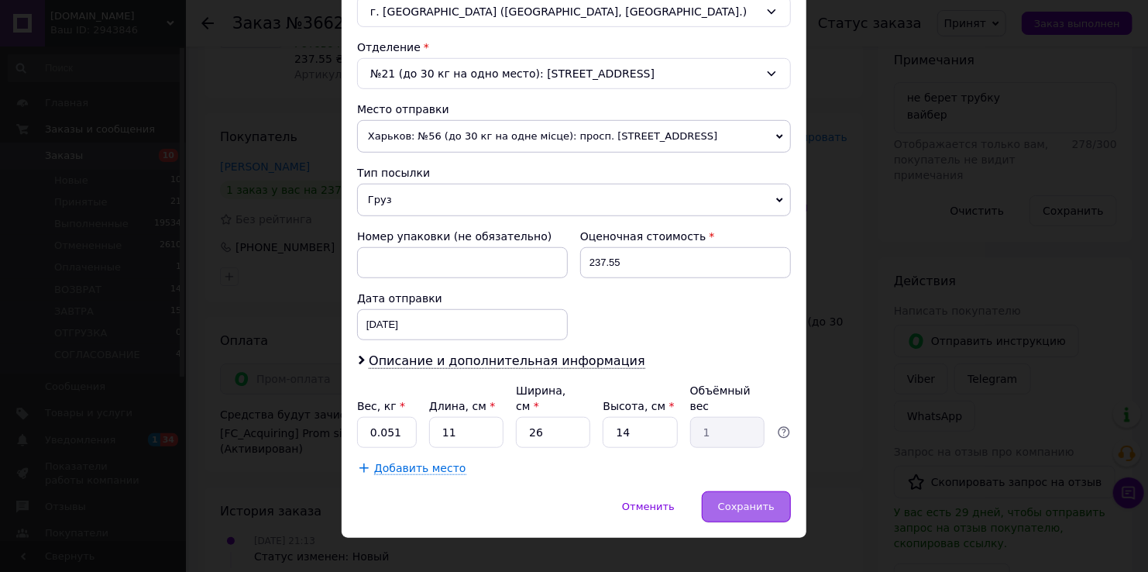
click at [755, 495] on div "Сохранить" at bounding box center [746, 506] width 89 height 31
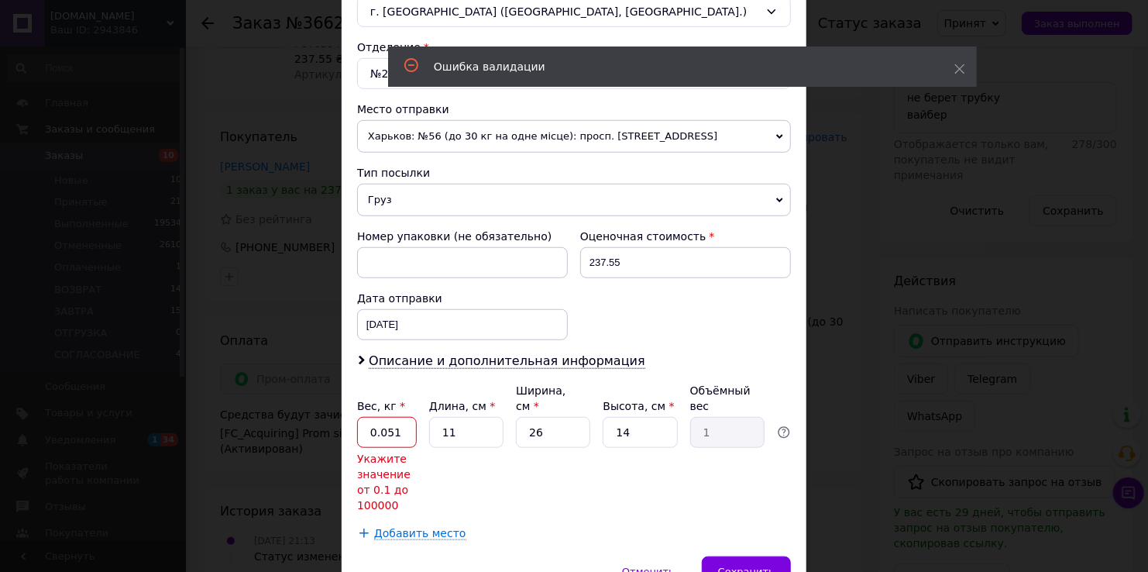
drag, startPoint x: 401, startPoint y: 413, endPoint x: 344, endPoint y: 413, distance: 56.6
click at [344, 413] on div "Способ доставки Нова Пошта (платная) Плательщик Получатель Отправитель Фамилия …" at bounding box center [574, 102] width 465 height 907
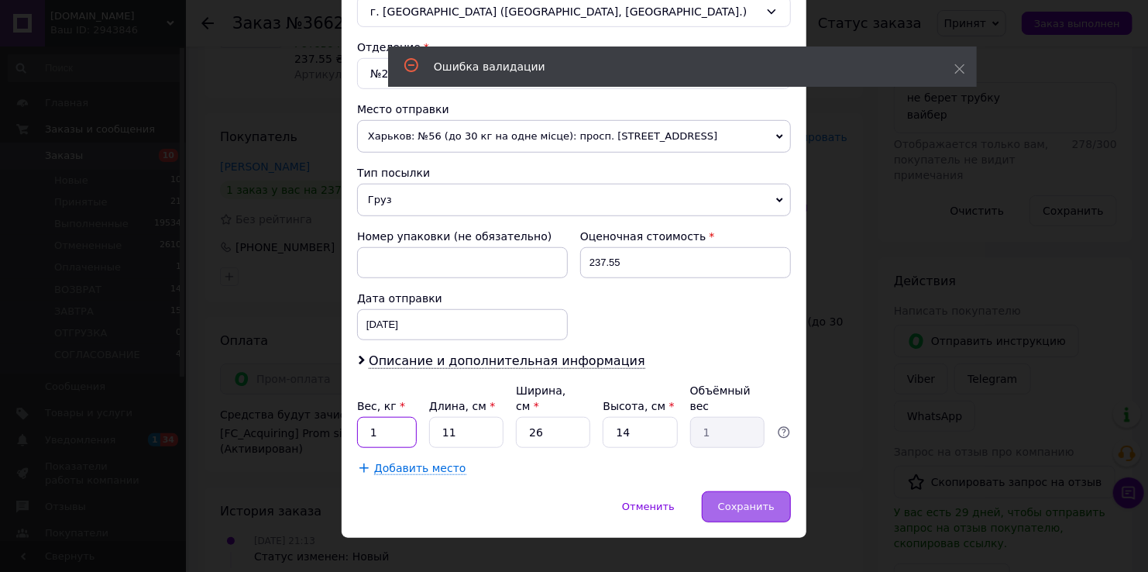
type input "1"
click at [761, 501] on span "Сохранить" at bounding box center [746, 507] width 57 height 12
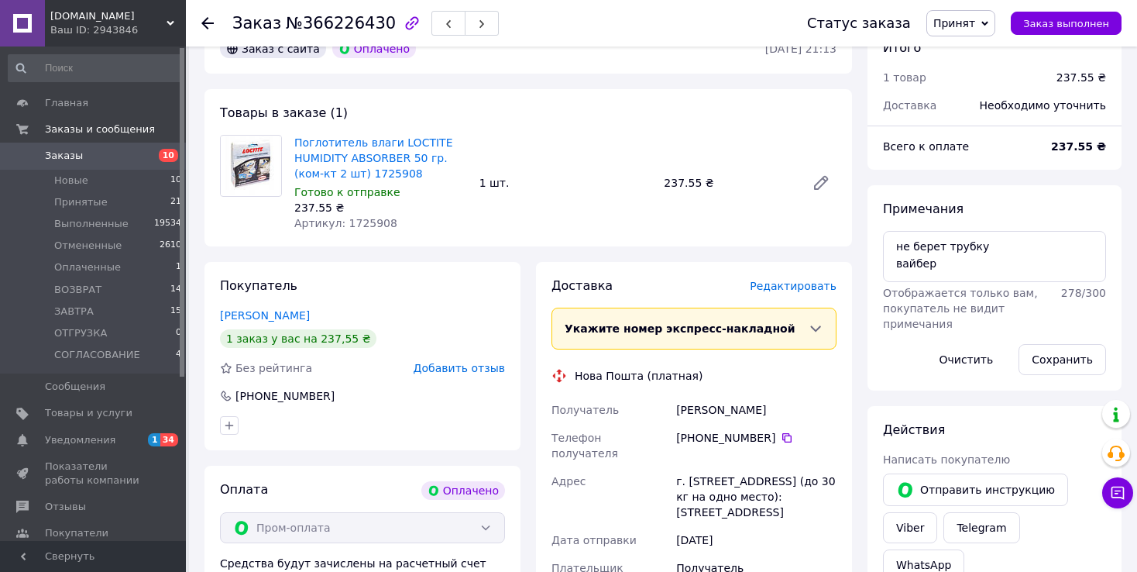
scroll to position [77, 0]
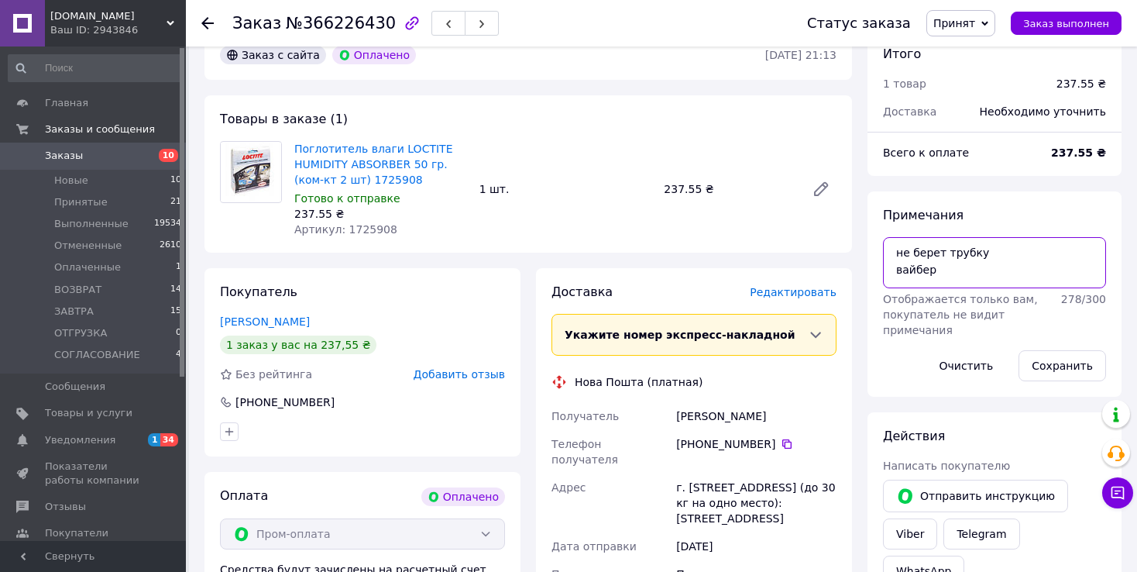
click at [892, 247] on textarea "не берет трубку вайбер" at bounding box center [994, 262] width 223 height 51
type textarea "дроп не берет трубку вайбер"
click at [1055, 366] on button "Сохранить" at bounding box center [1063, 365] width 88 height 31
drag, startPoint x: 675, startPoint y: 418, endPoint x: 765, endPoint y: 439, distance: 92.3
click at [765, 439] on div "Получатель [PERSON_NAME] Телефон получателя [PHONE_NUMBER]   Адрес г. [GEOGRAPH…" at bounding box center [694, 516] width 291 height 229
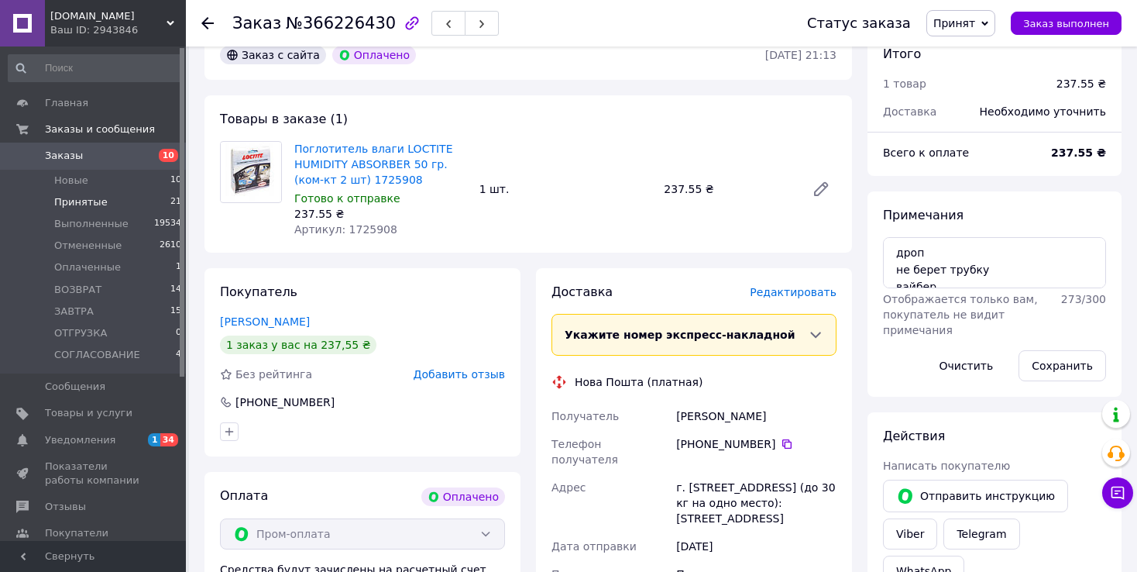
click at [154, 198] on li "Принятые 21" at bounding box center [95, 202] width 191 height 22
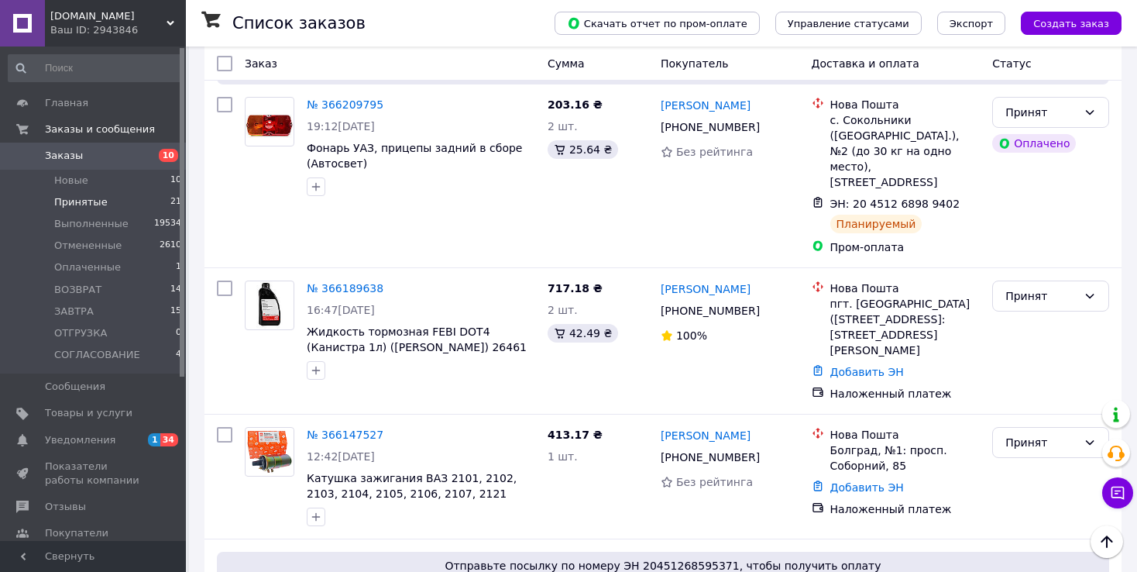
scroll to position [1317, 0]
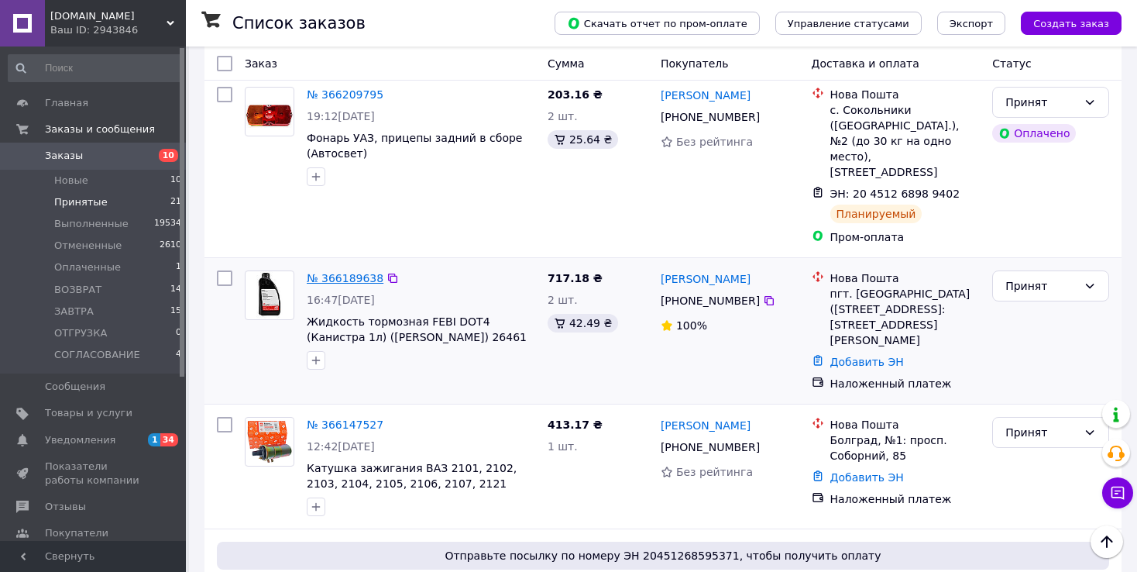
click at [346, 272] on link "№ 366189638" at bounding box center [345, 278] width 77 height 12
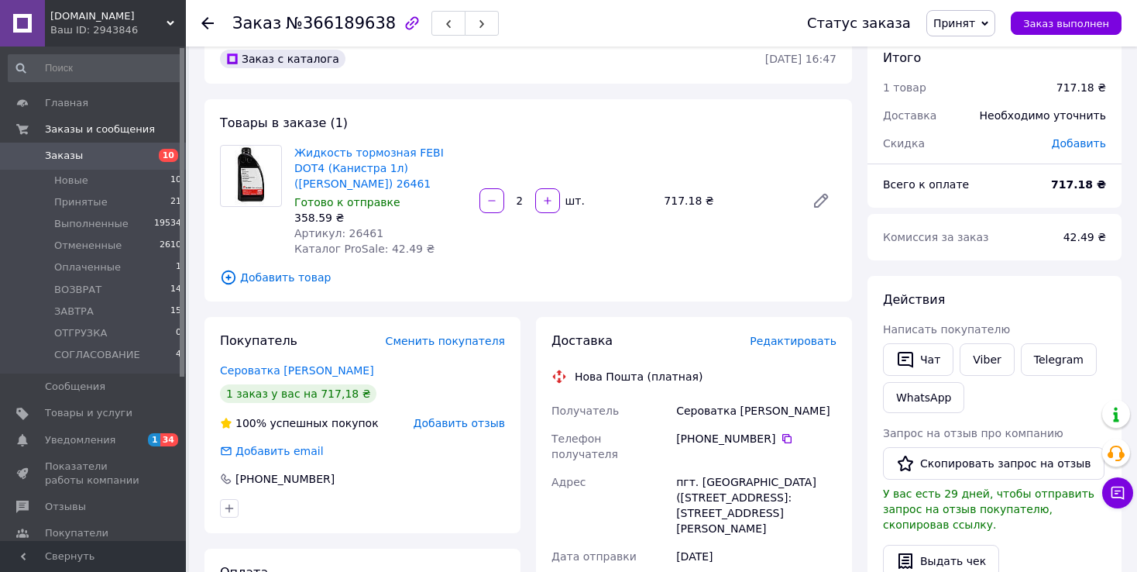
scroll to position [77, 0]
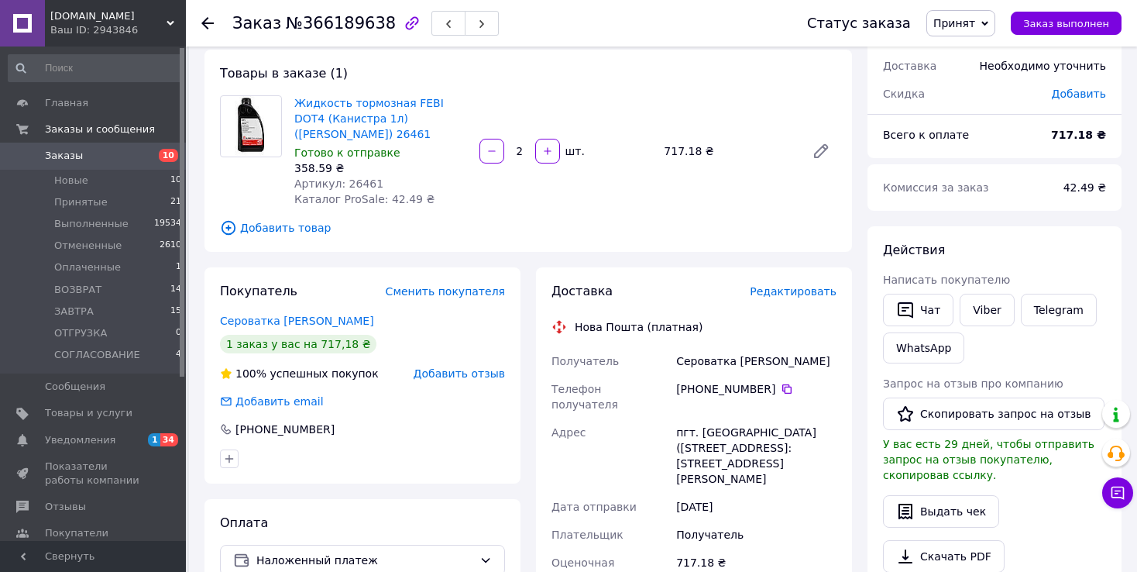
drag, startPoint x: 676, startPoint y: 359, endPoint x: 764, endPoint y: 384, distance: 91.0
click at [764, 384] on div "Получатель Сероватка [PERSON_NAME] Телефон получателя [PHONE_NUMBER]   [GEOGRAP…" at bounding box center [694, 557] width 291 height 421
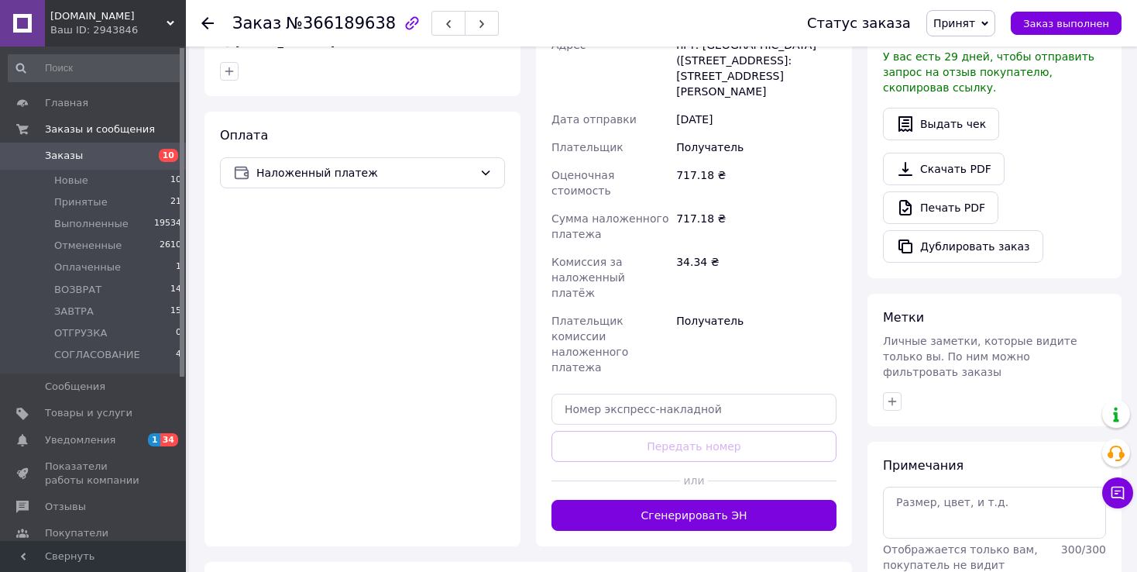
scroll to position [574, 0]
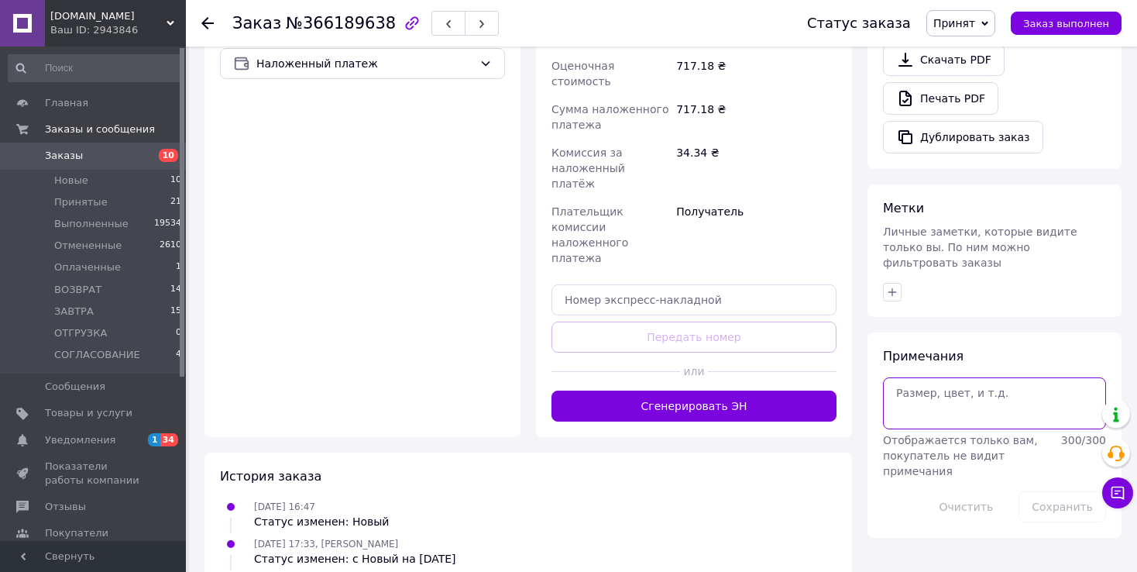
click at [920, 377] on textarea at bounding box center [994, 402] width 223 height 51
type textarea "дроп"
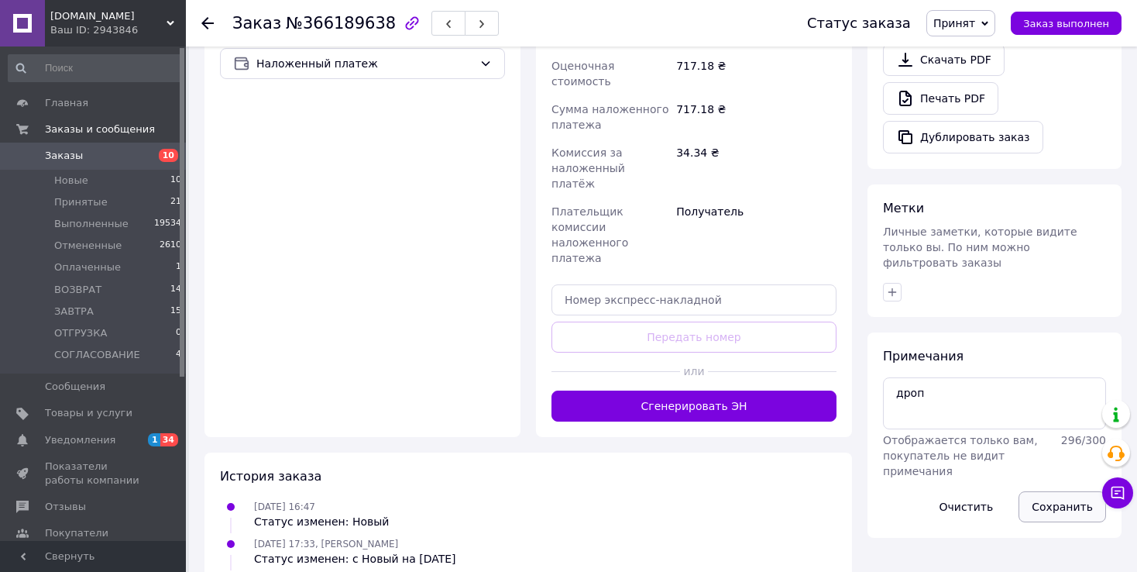
click at [1049, 491] on button "Сохранить" at bounding box center [1063, 506] width 88 height 31
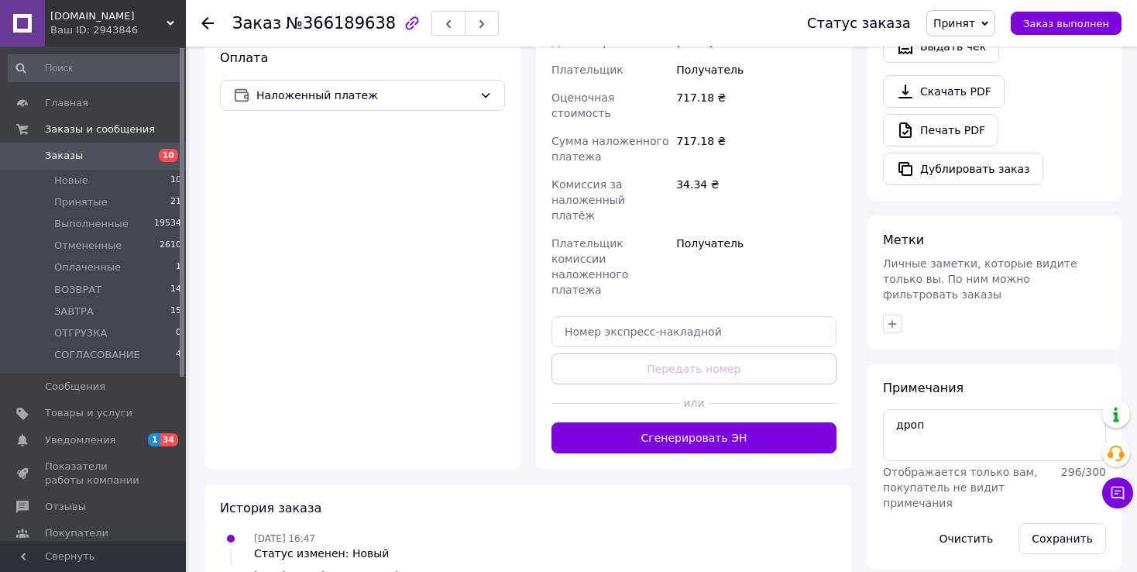
scroll to position [611, 0]
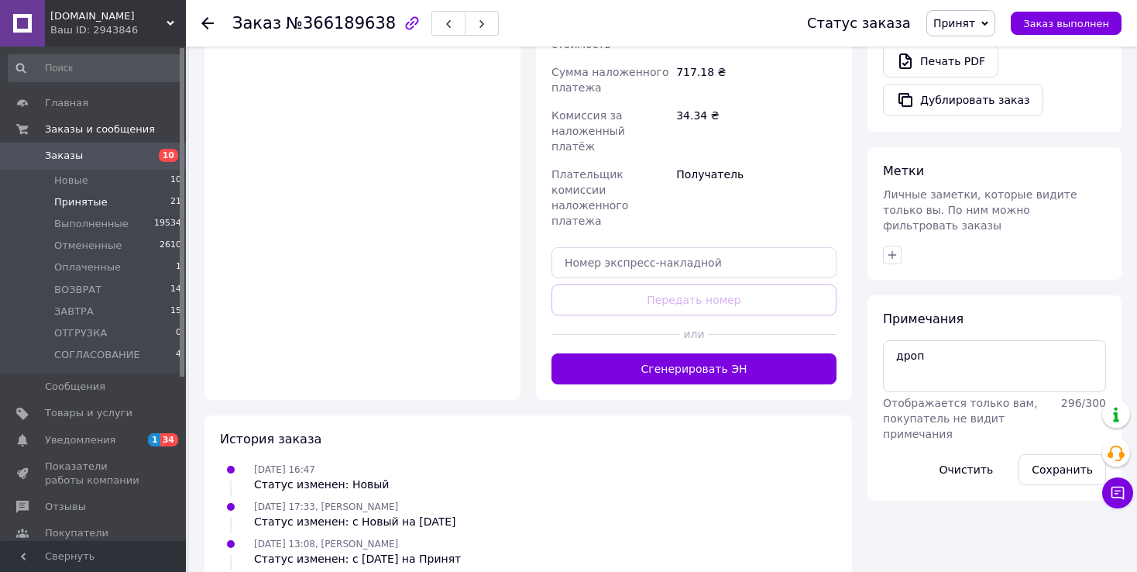
click at [139, 201] on li "Принятые 21" at bounding box center [95, 202] width 191 height 22
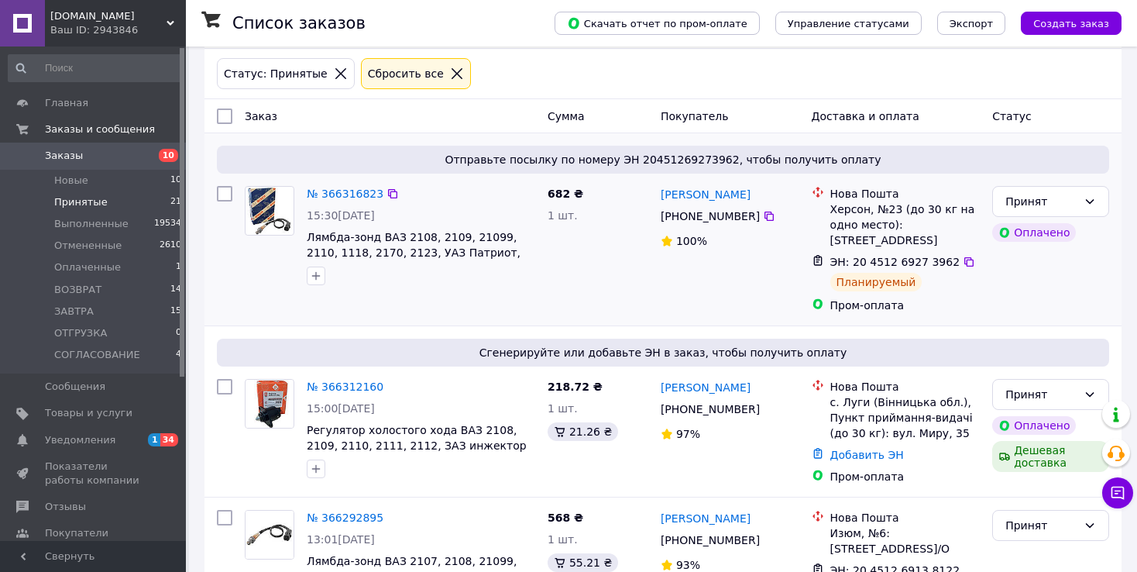
scroll to position [232, 0]
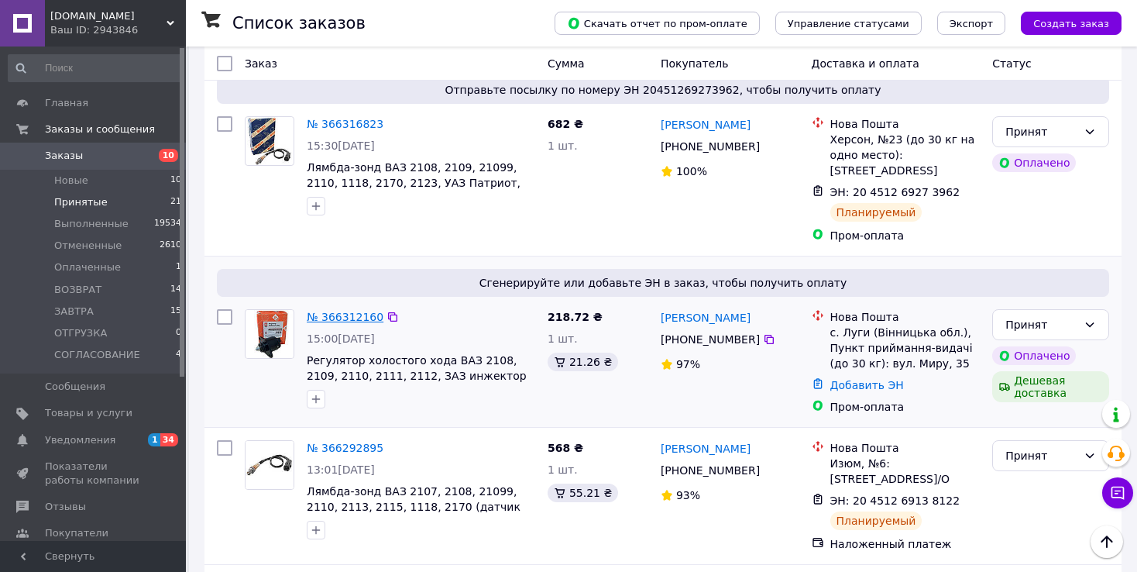
click at [332, 311] on link "№ 366312160" at bounding box center [345, 317] width 77 height 12
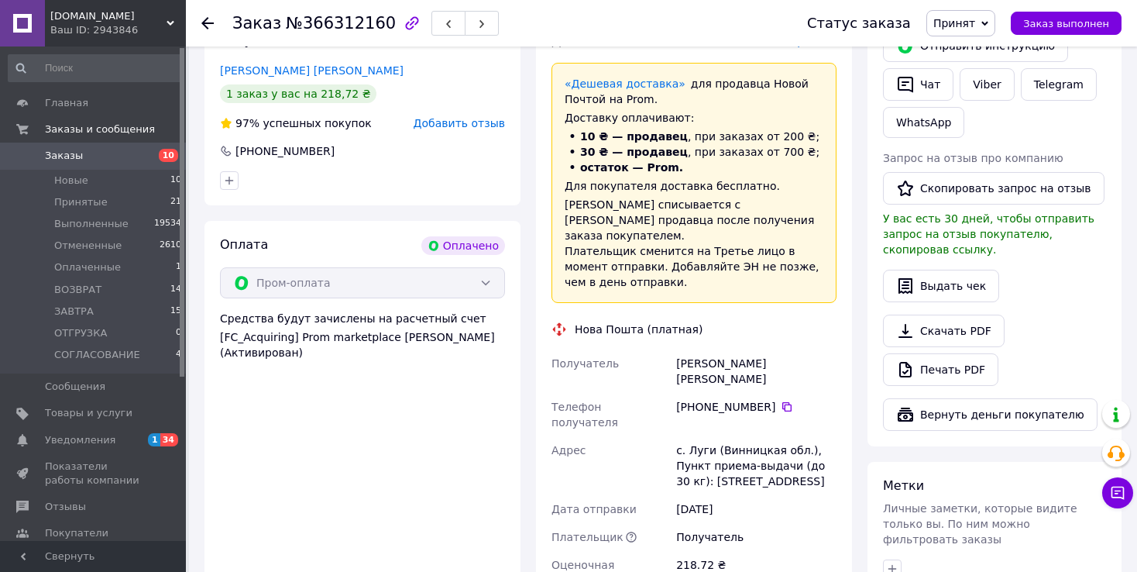
scroll to position [387, 0]
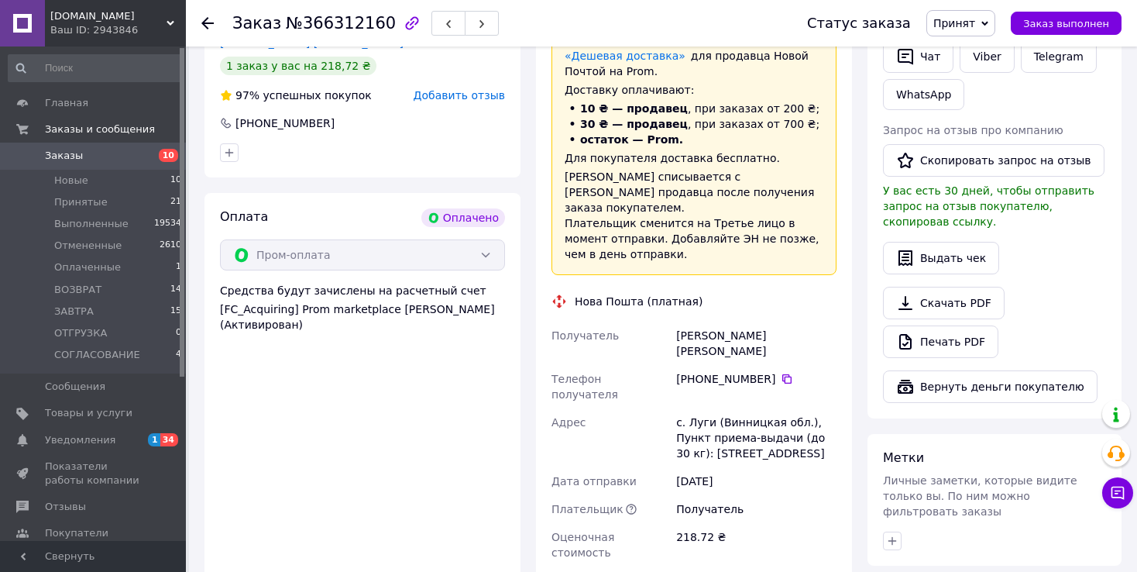
drag, startPoint x: 678, startPoint y: 303, endPoint x: 765, endPoint y: 332, distance: 91.6
click at [765, 332] on div "Получатель [PERSON_NAME] Евеліна Телефон получателя [PHONE_NUMBER]   Адрес с. Л…" at bounding box center [694, 444] width 291 height 245
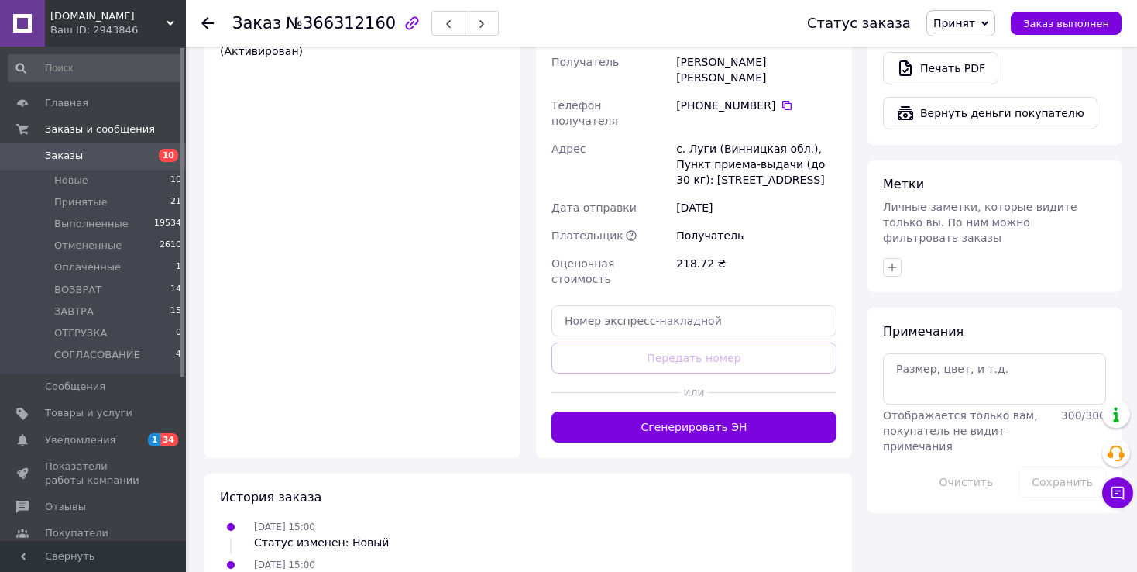
scroll to position [697, 0]
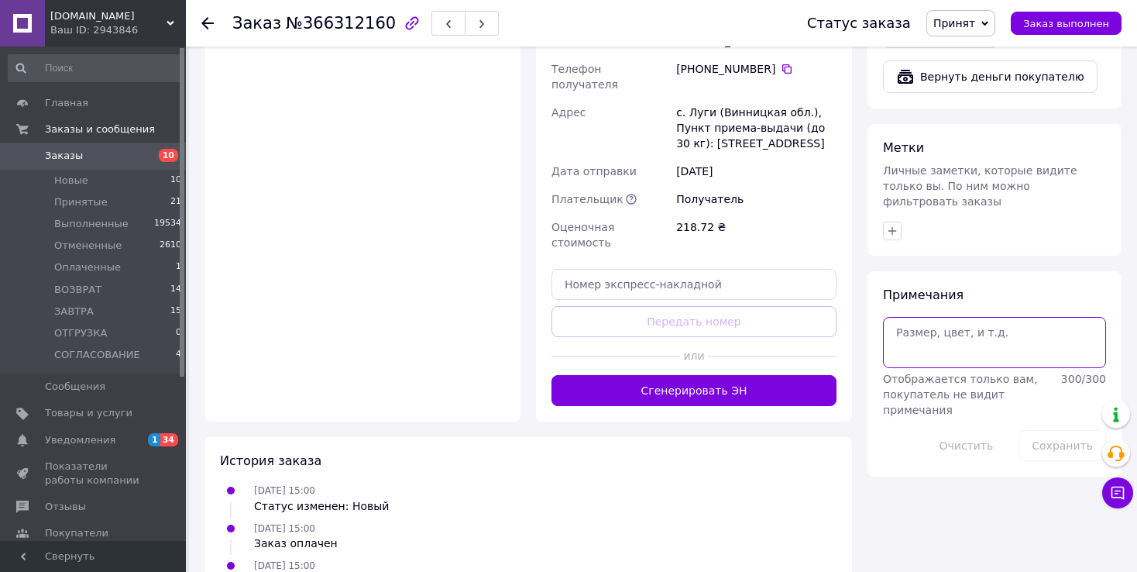
click at [922, 318] on textarea at bounding box center [994, 342] width 223 height 51
type textarea "дроп Поменять имя в ттн"
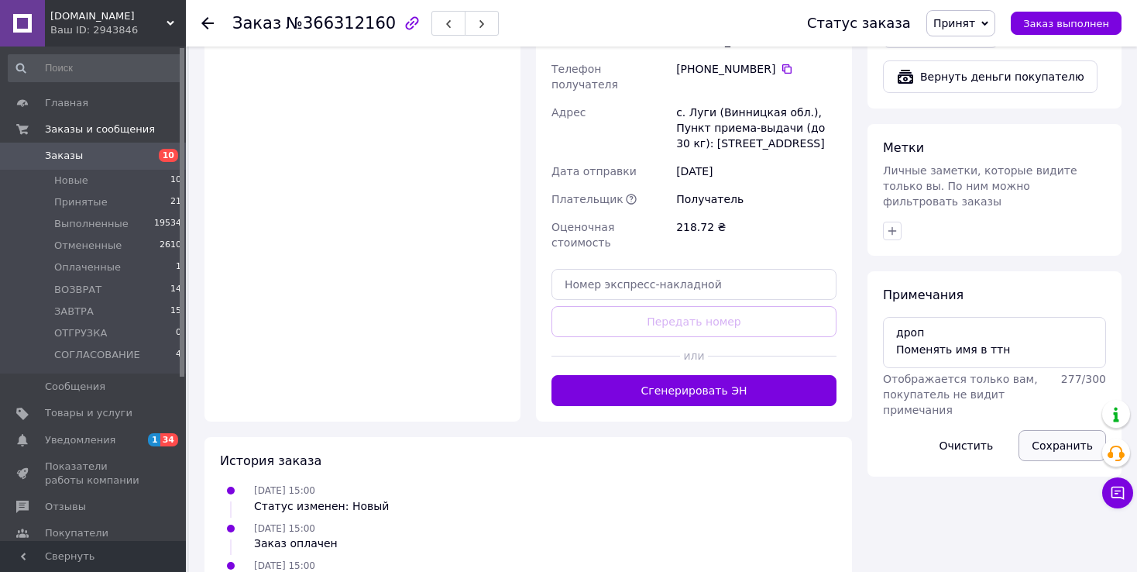
click at [1052, 430] on button "Сохранить" at bounding box center [1063, 445] width 88 height 31
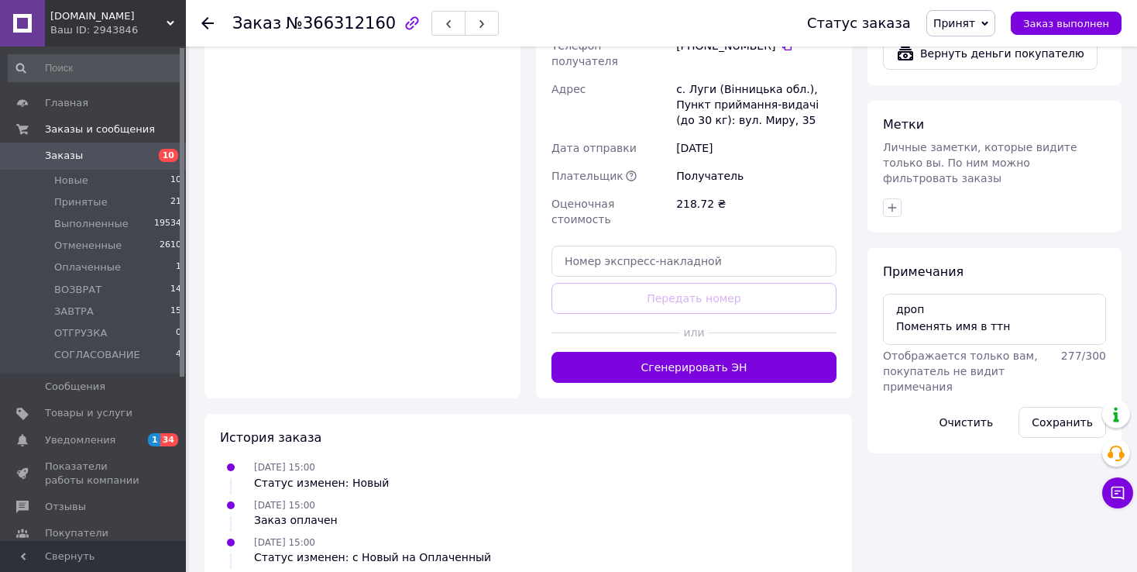
scroll to position [741, 0]
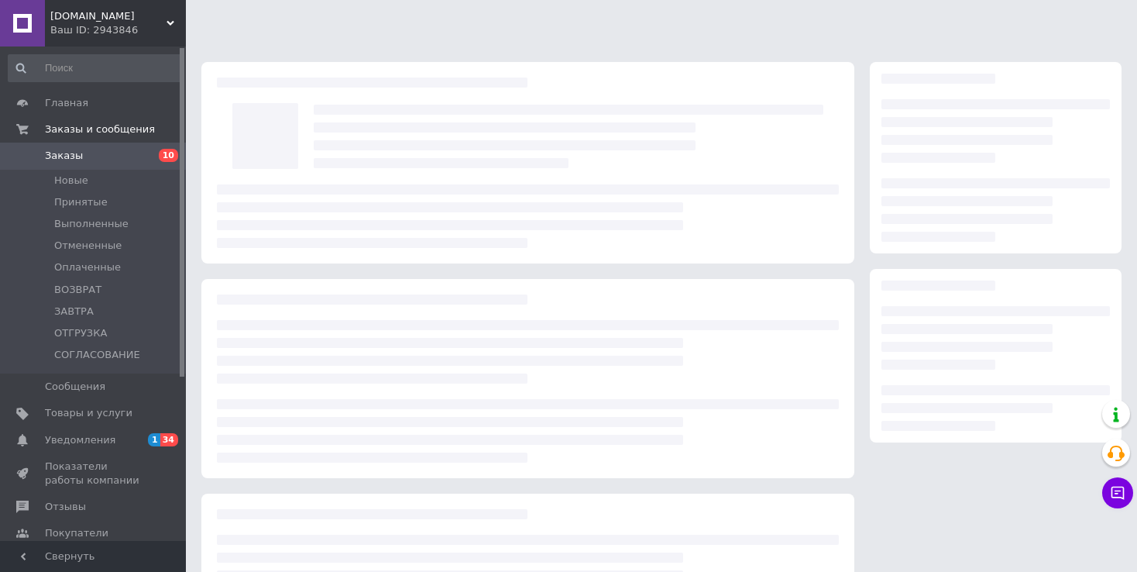
scroll to position [136, 0]
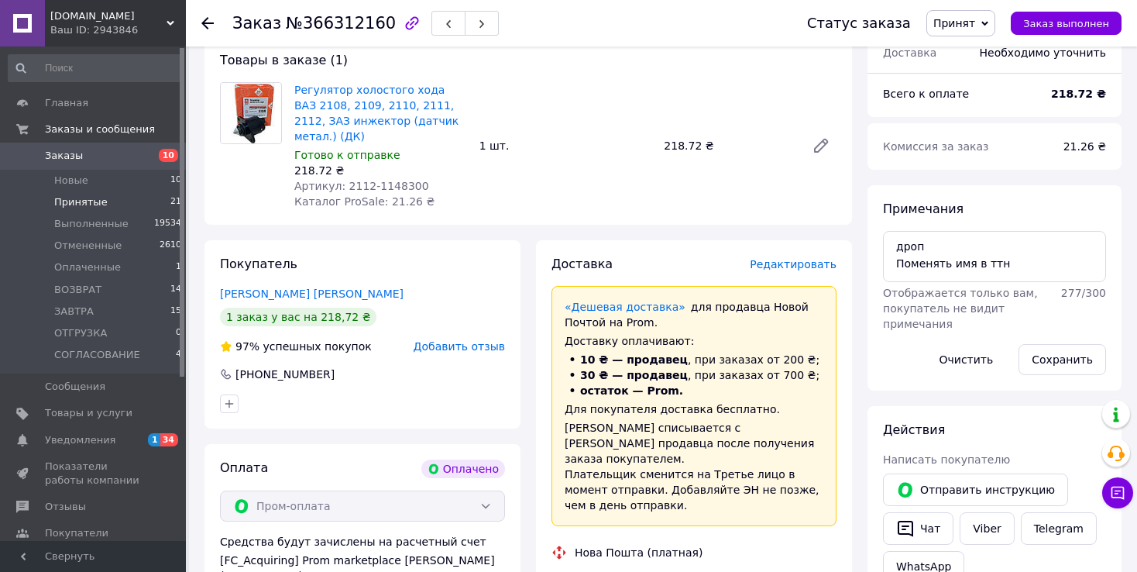
click at [146, 200] on li "Принятые 21" at bounding box center [95, 202] width 191 height 22
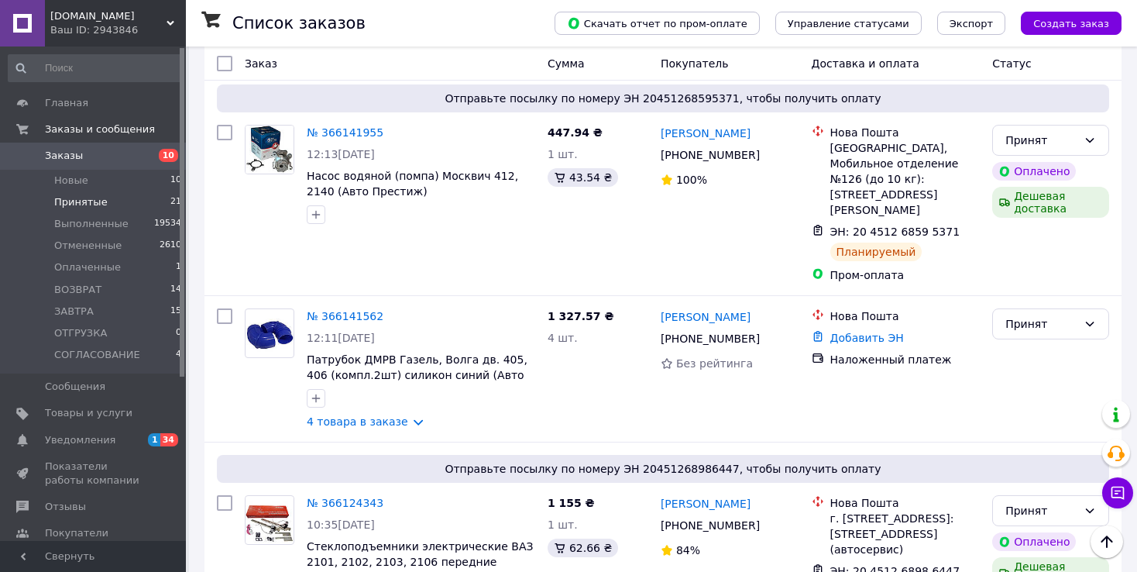
scroll to position [1782, 0]
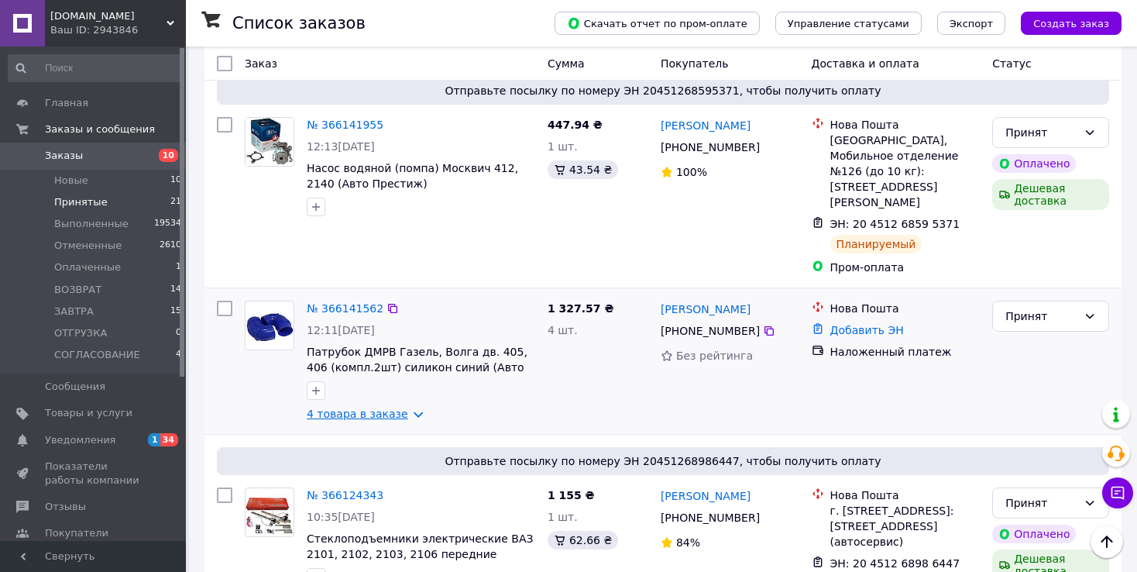
click at [392, 408] on link "4 товара в заказе" at bounding box center [357, 414] width 101 height 12
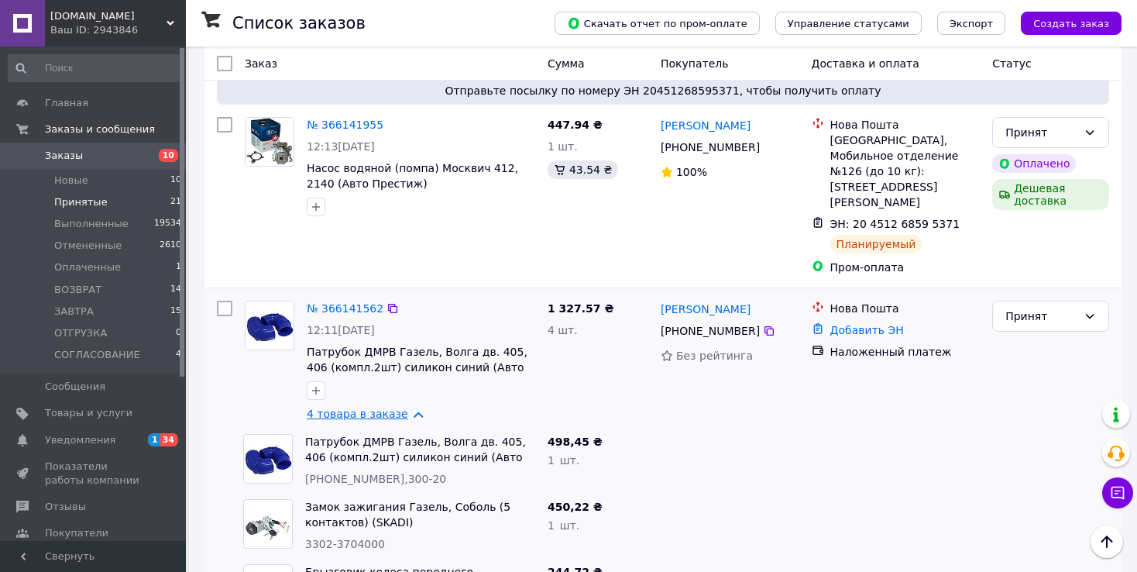
click at [389, 408] on link "4 товара в заказе" at bounding box center [357, 414] width 101 height 12
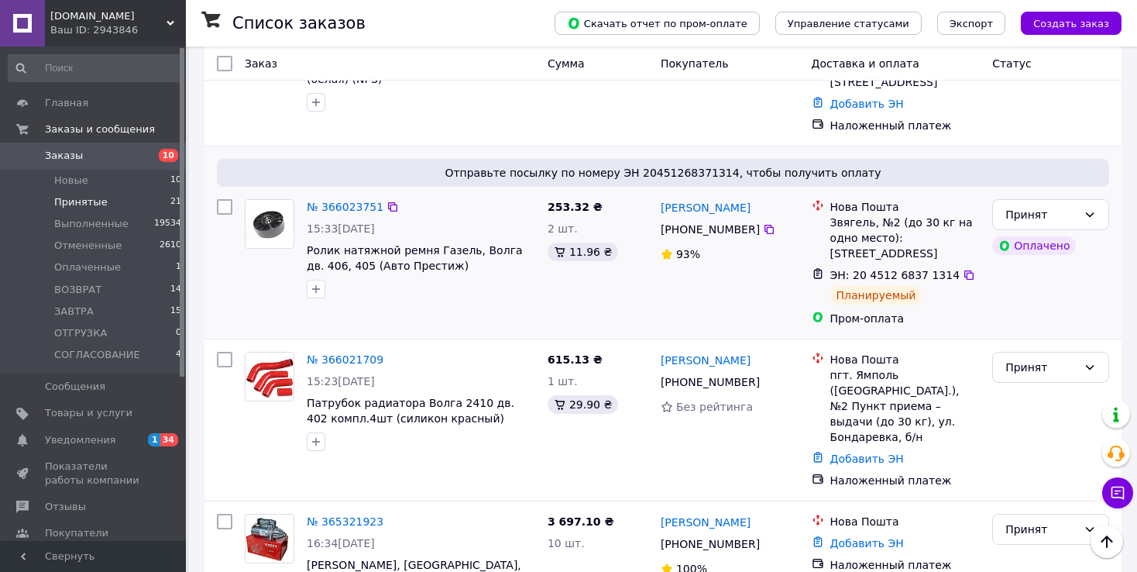
scroll to position [3225, 0]
